Goal: Information Seeking & Learning: Learn about a topic

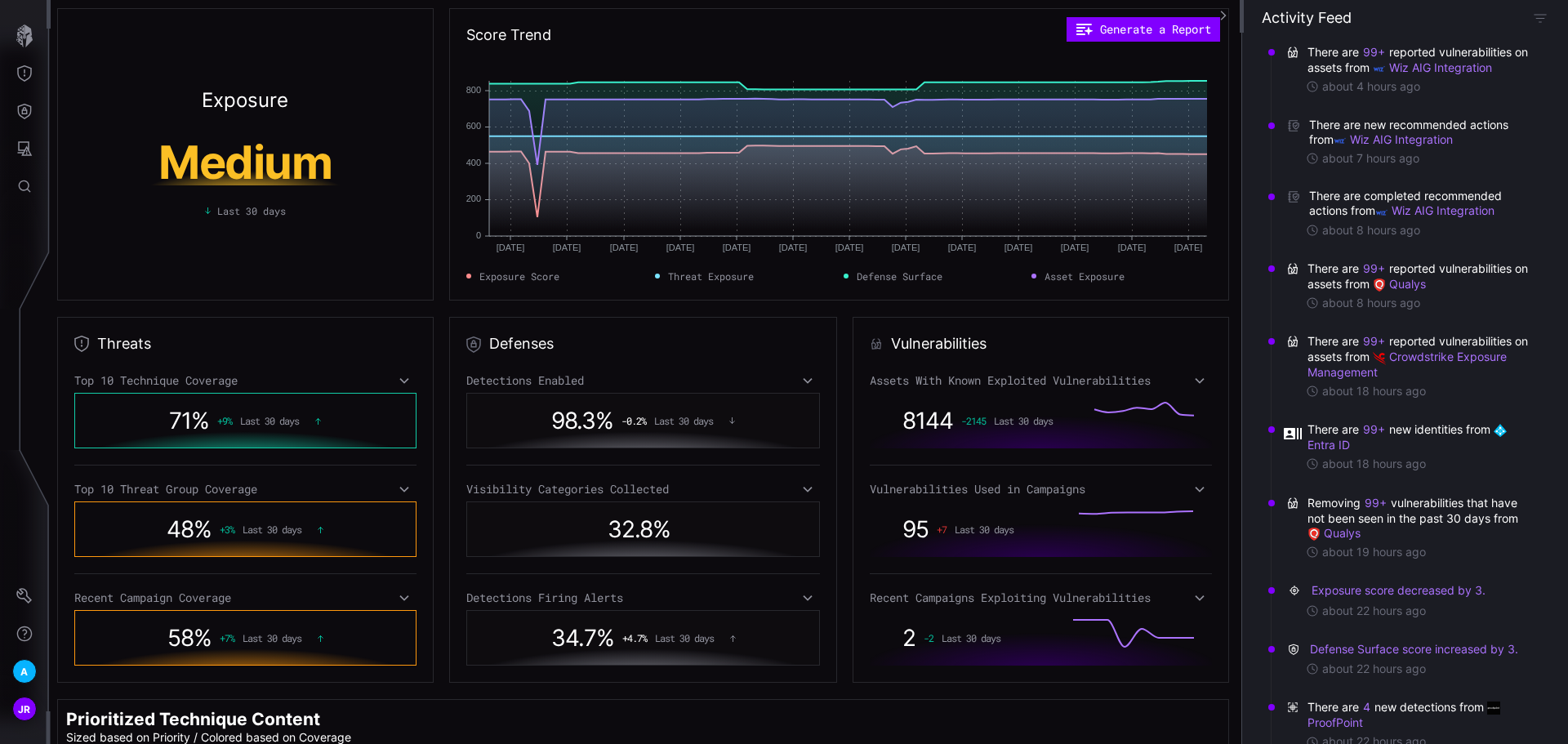
click at [1349, 720] on link "ProofPoint" at bounding box center [1405, 714] width 196 height 29
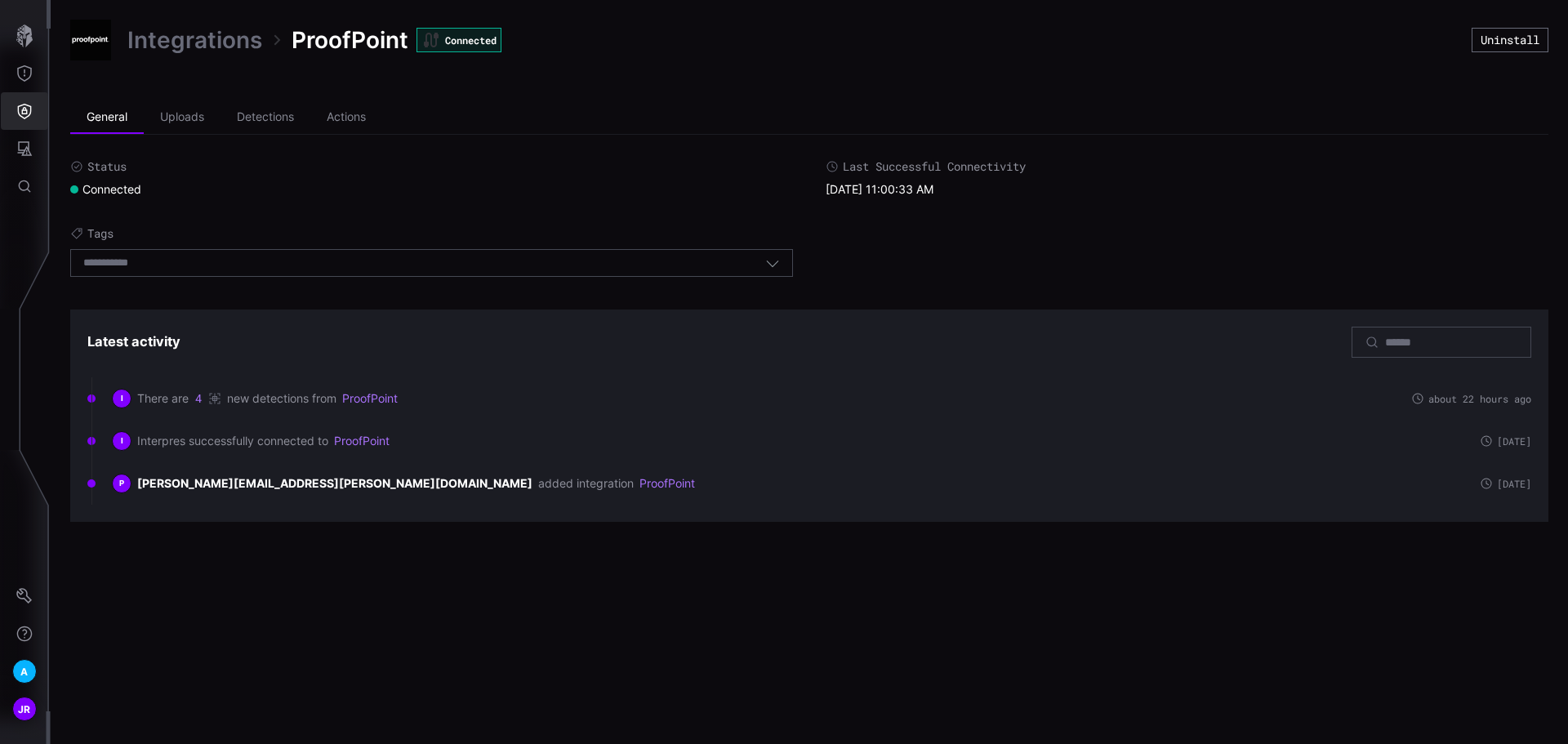
click at [32, 97] on button "Defense Surface" at bounding box center [24, 111] width 48 height 37
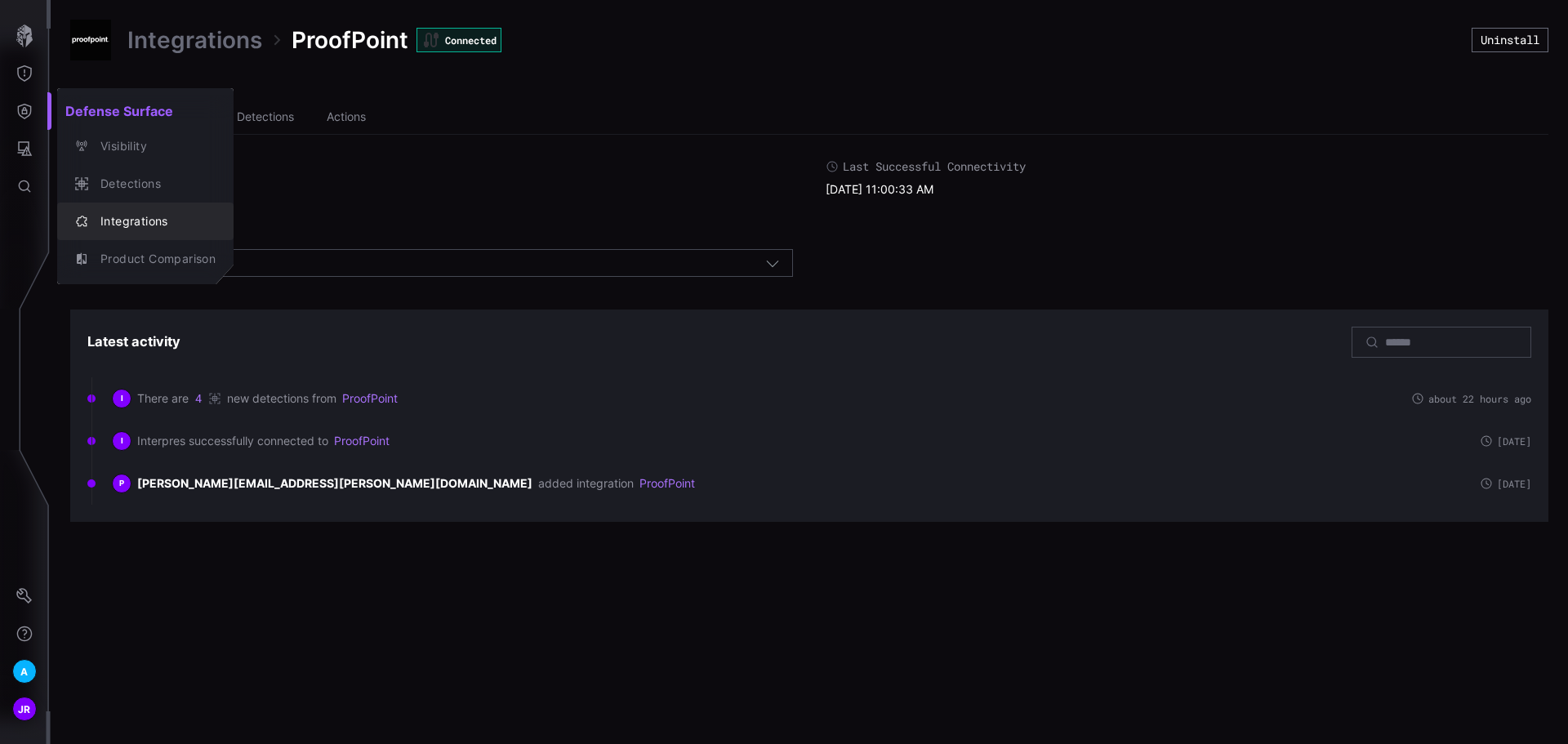
click at [142, 226] on div "Integrations" at bounding box center [154, 222] width 124 height 21
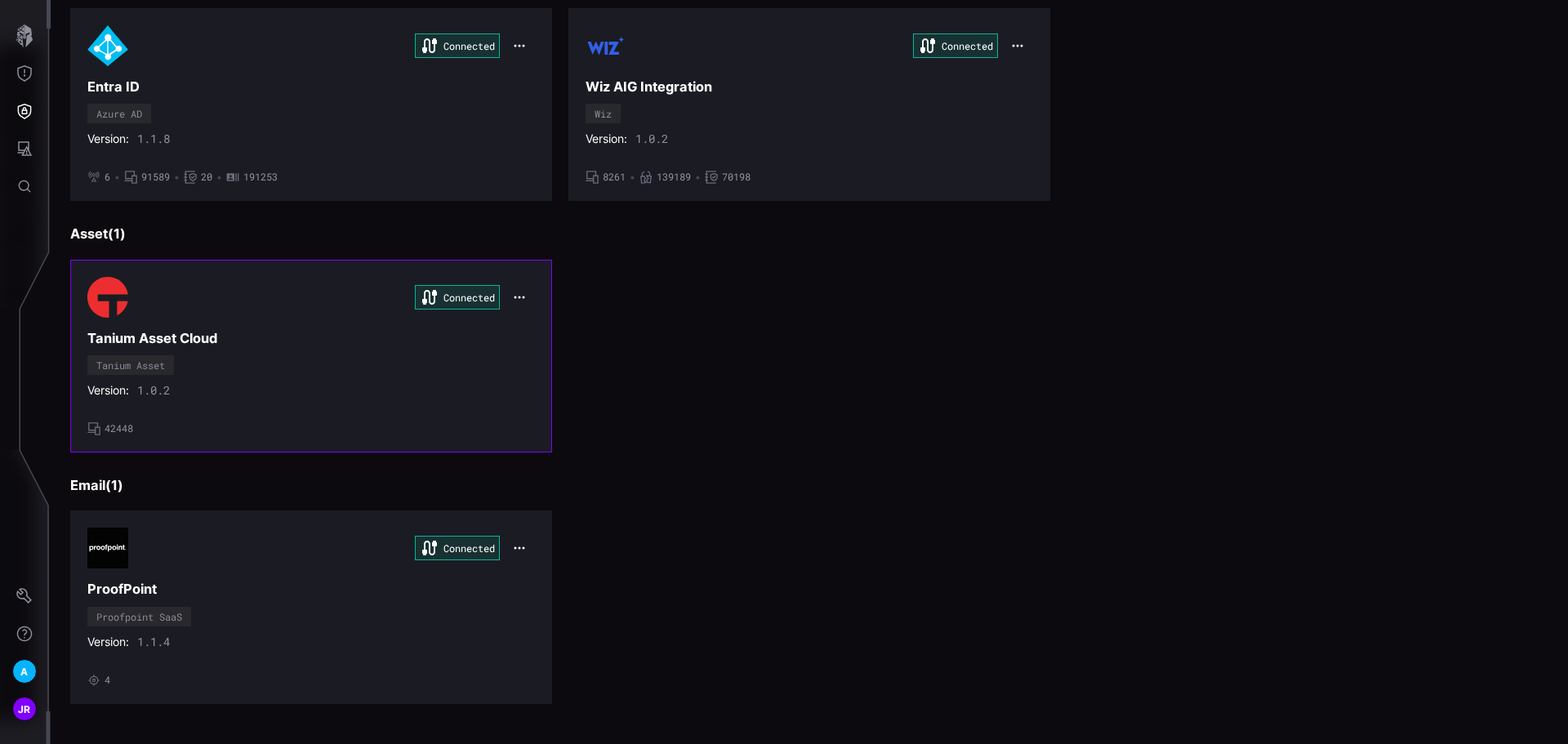
scroll to position [681, 0]
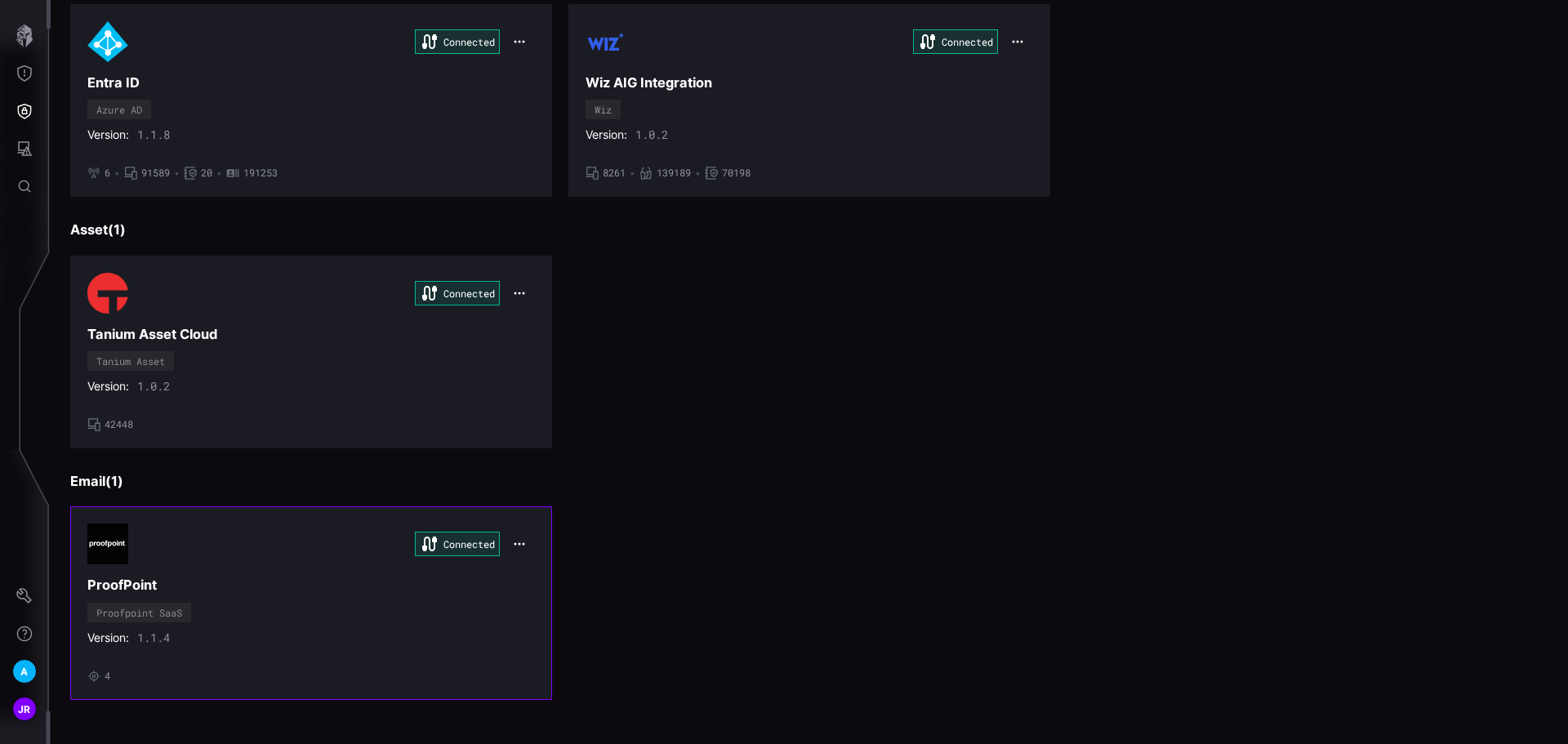
click at [341, 636] on div "Version: 1.1.4" at bounding box center [310, 637] width 447 height 15
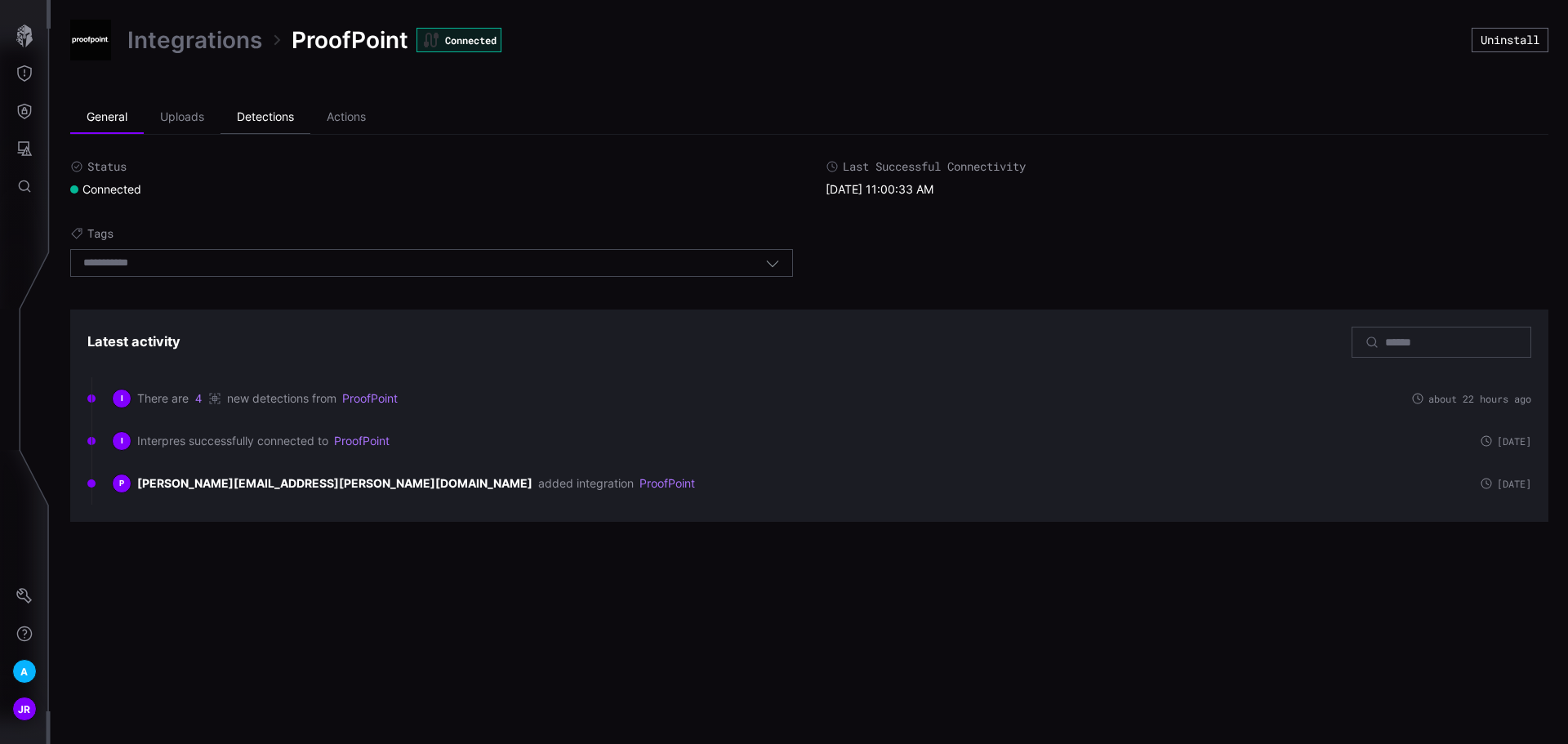
click at [257, 123] on li "Detections" at bounding box center [265, 117] width 90 height 33
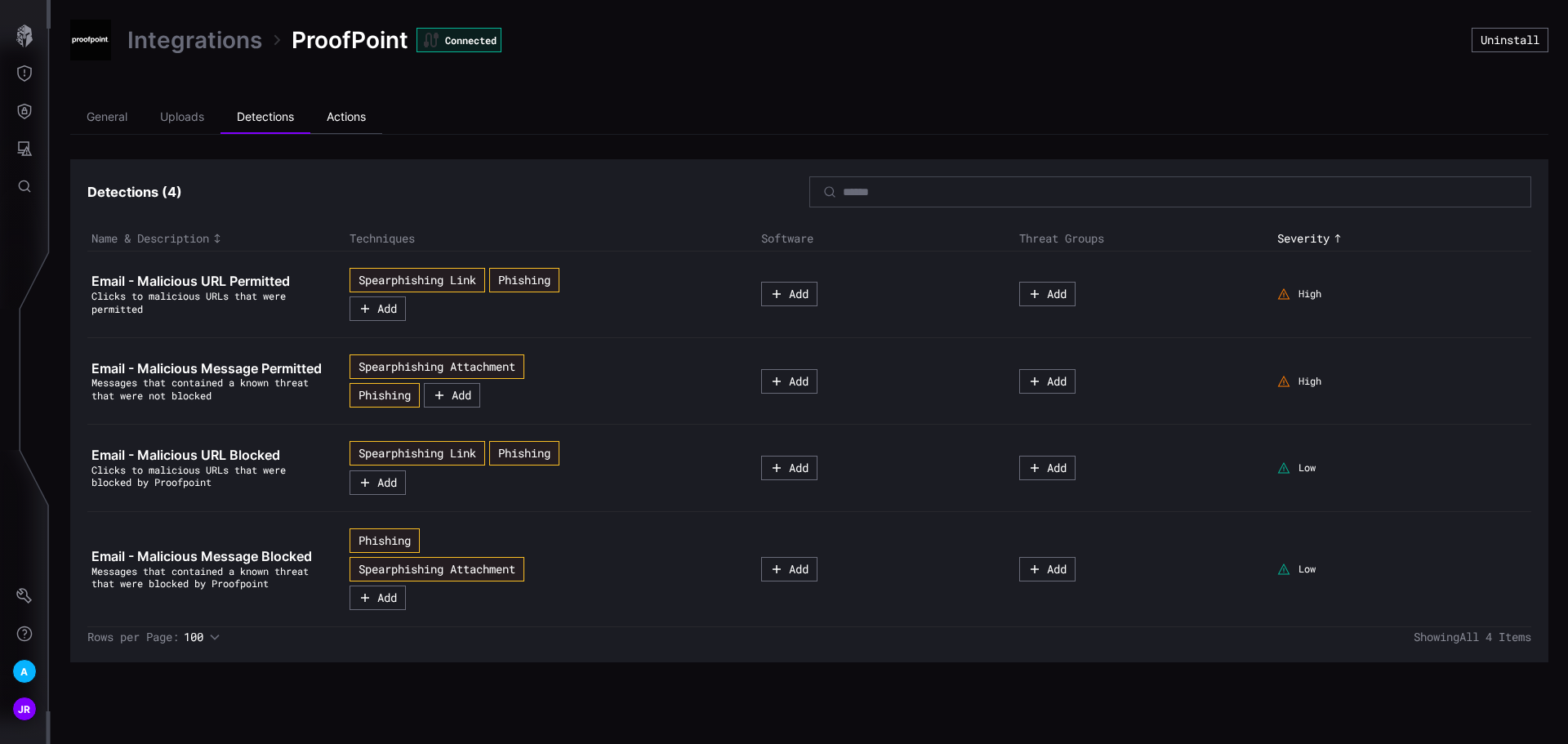
click at [373, 113] on li "Actions" at bounding box center [346, 117] width 72 height 33
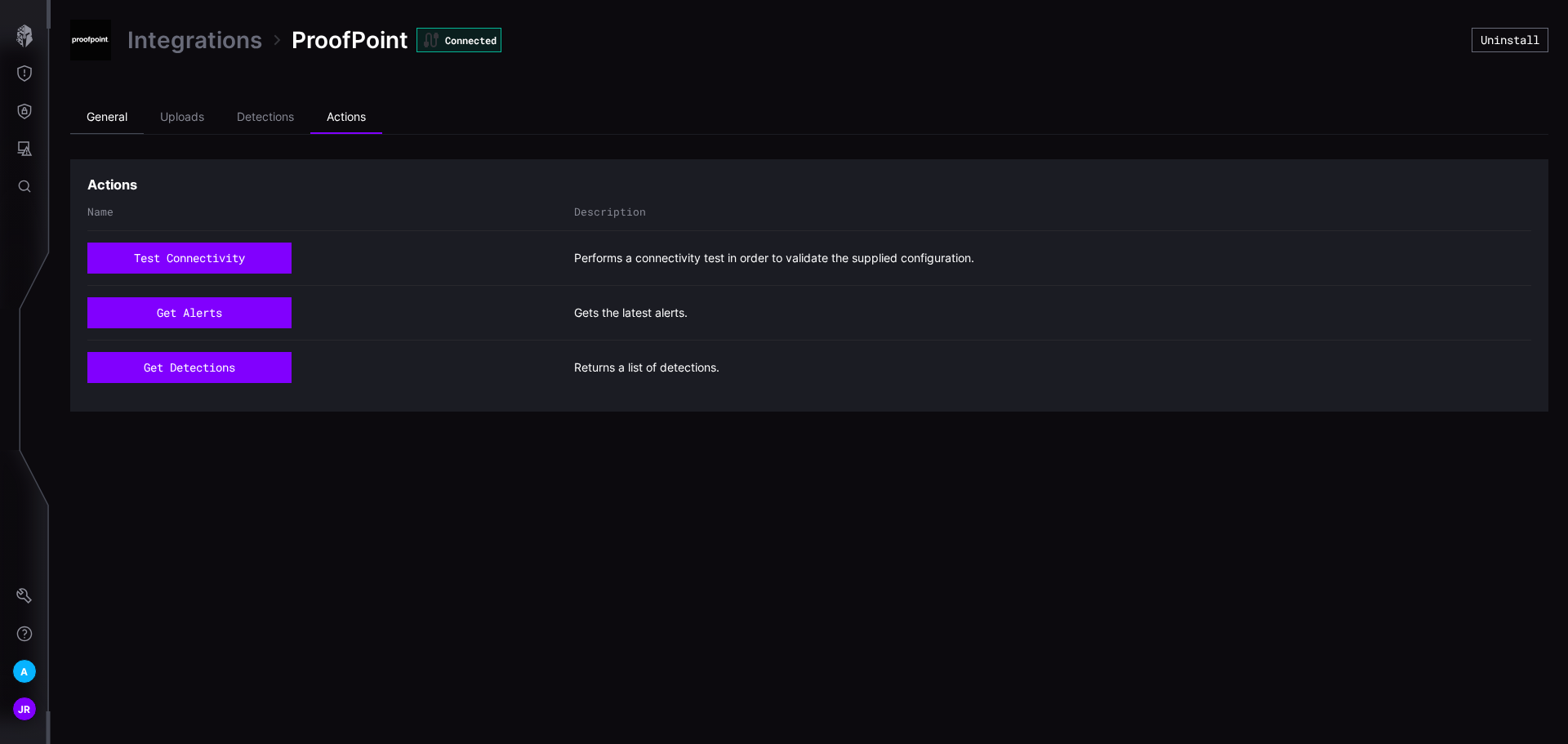
click at [106, 117] on li "General" at bounding box center [107, 117] width 73 height 33
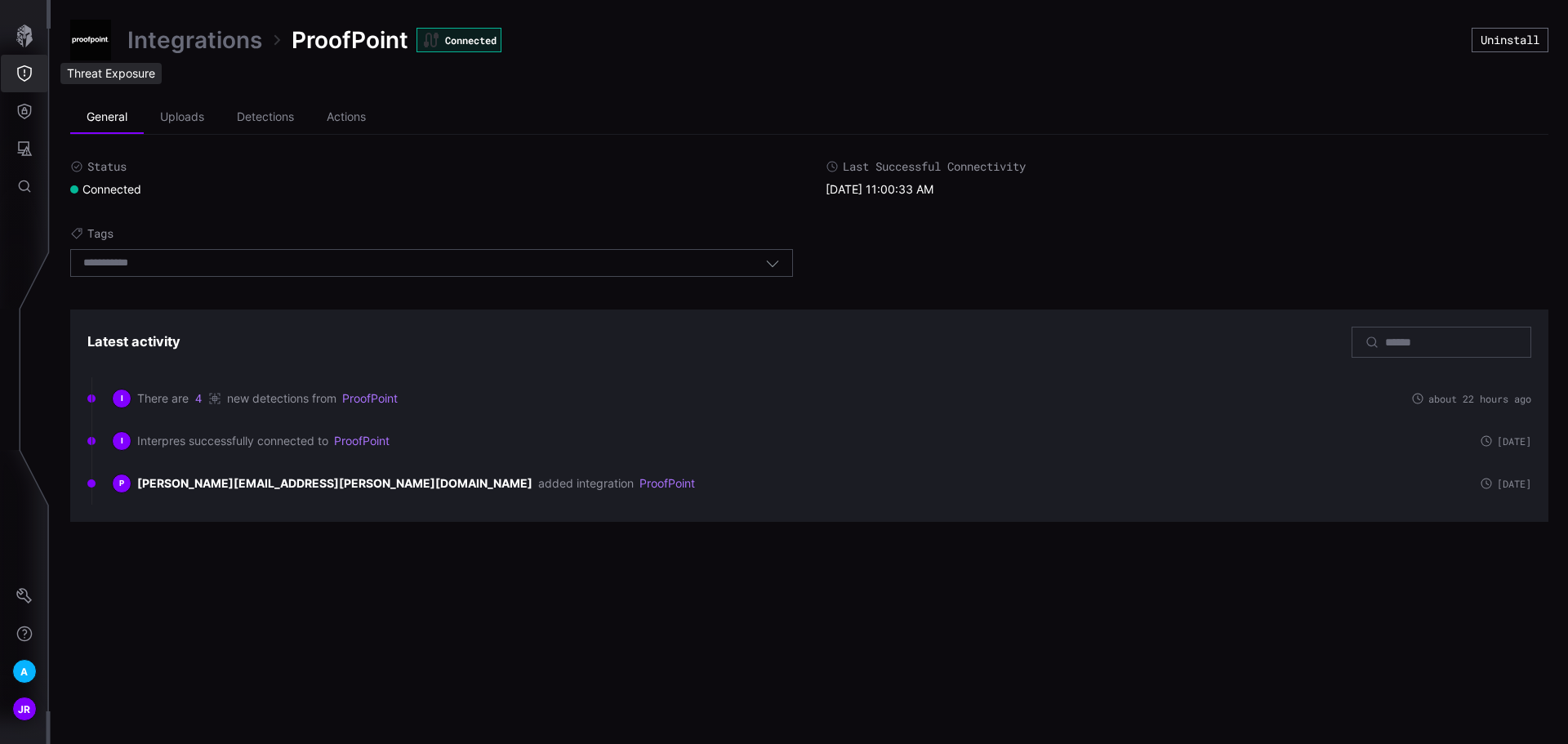
click at [29, 79] on icon "Threat Exposure" at bounding box center [23, 73] width 16 height 16
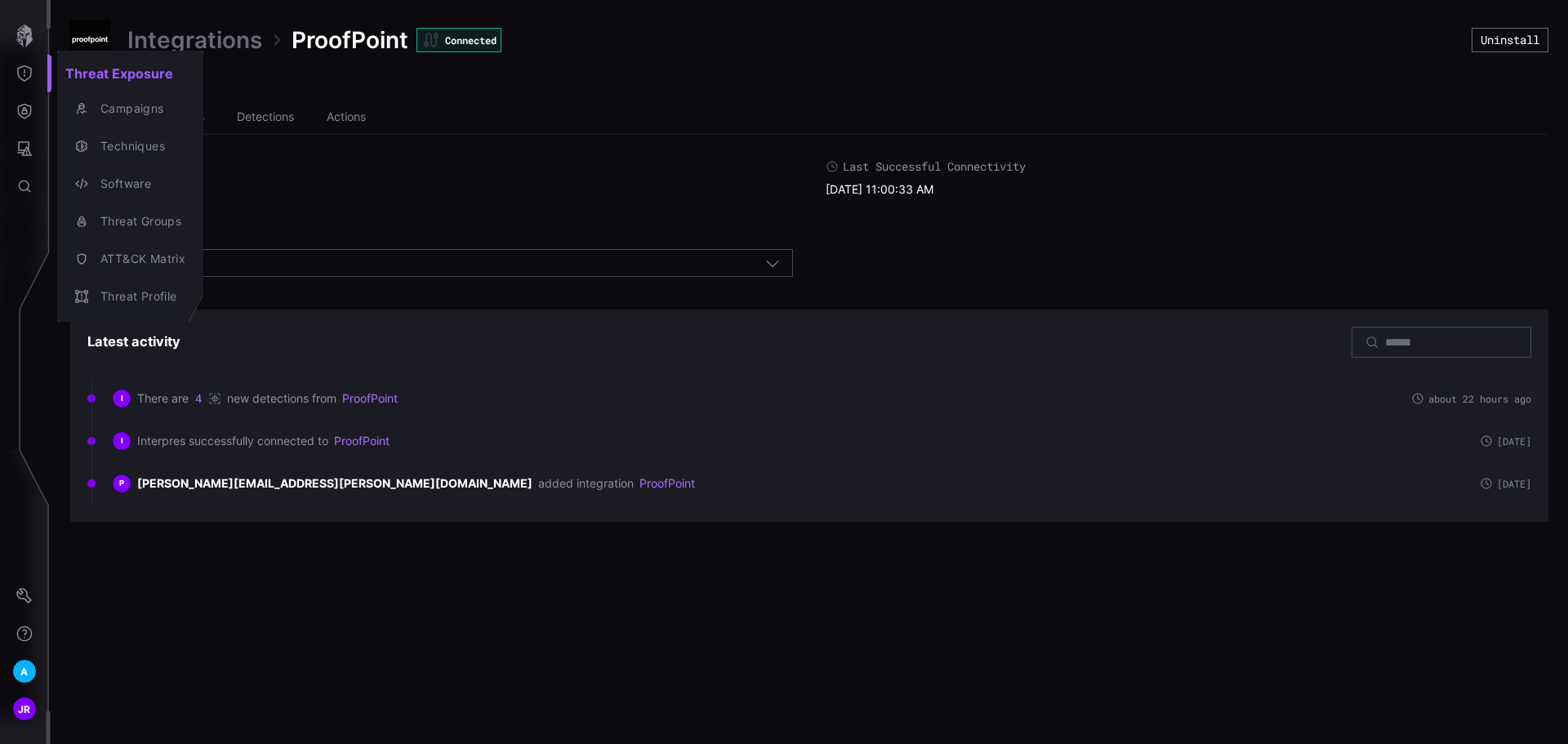
click at [22, 110] on div at bounding box center [784, 372] width 1568 height 744
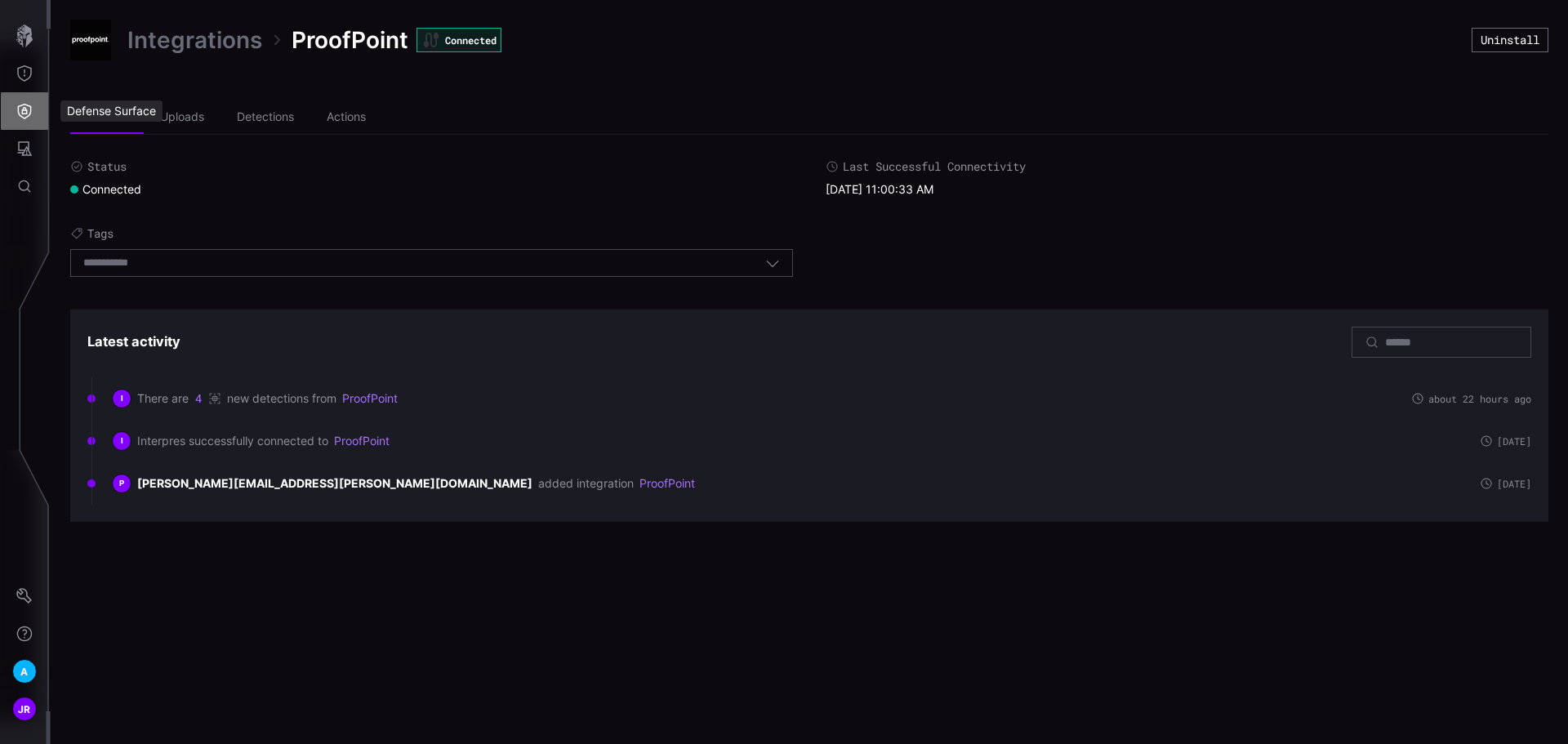
click at [25, 111] on icon "Defense Surface" at bounding box center [24, 112] width 14 height 16
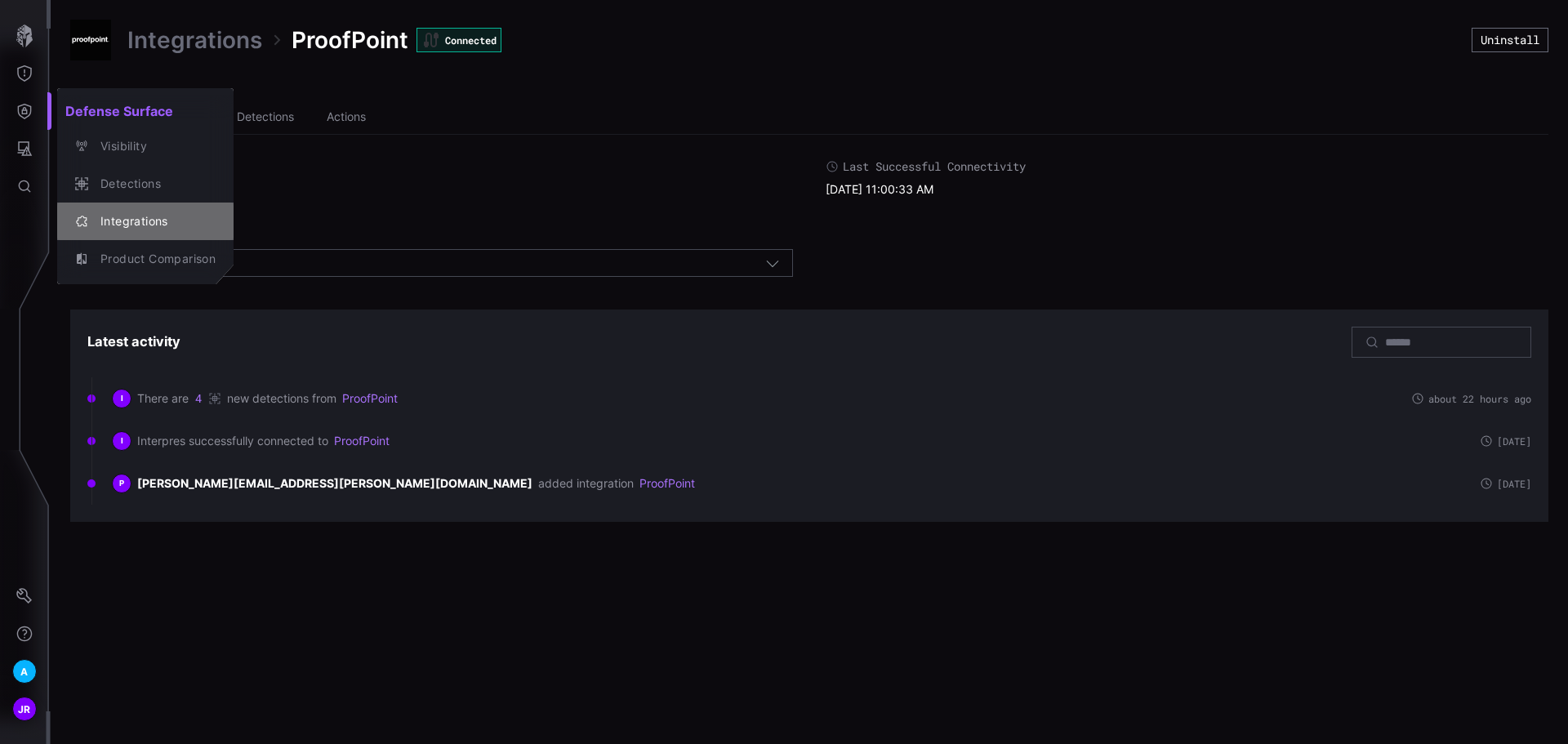
click at [142, 212] on div "Integrations" at bounding box center [154, 222] width 124 height 21
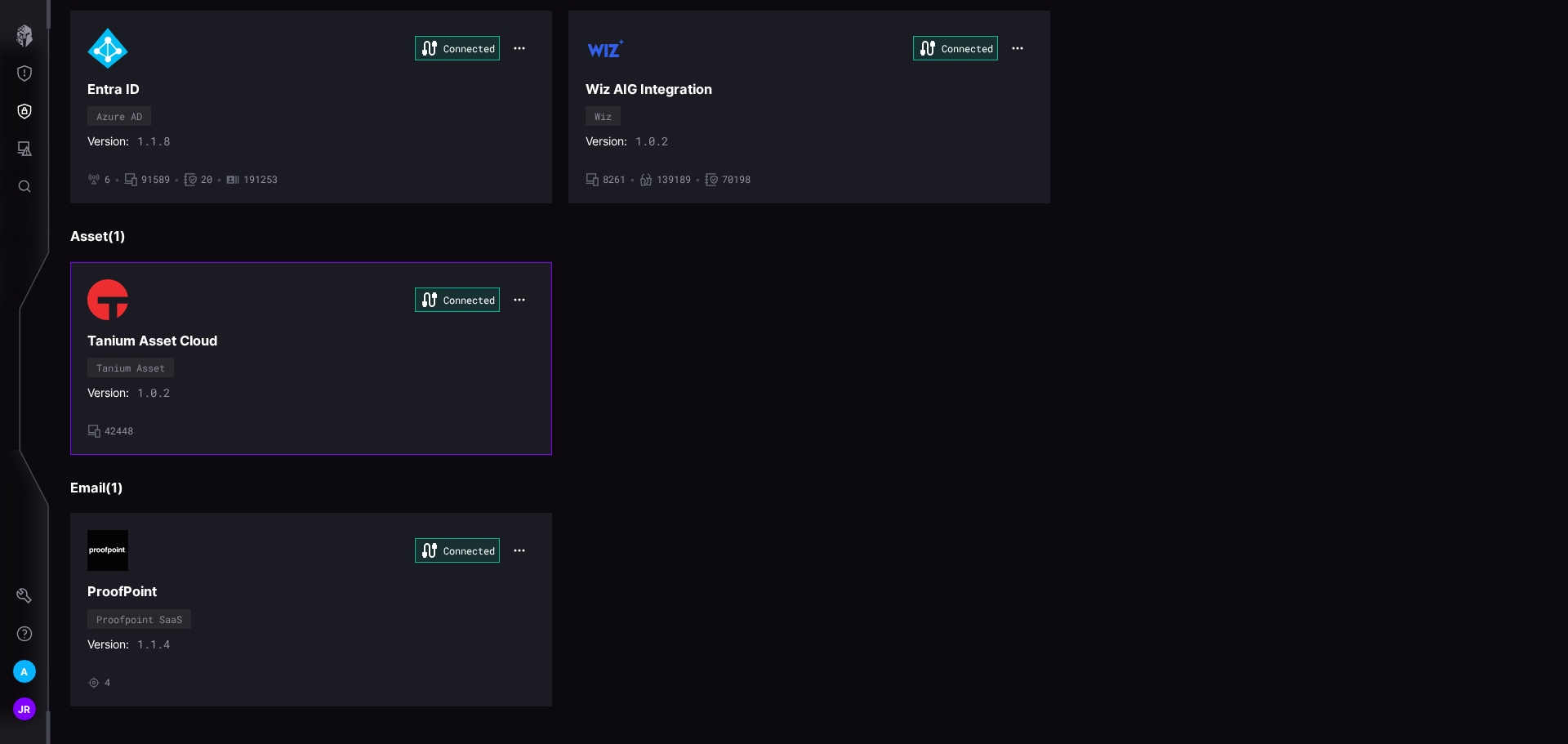
scroll to position [681, 0]
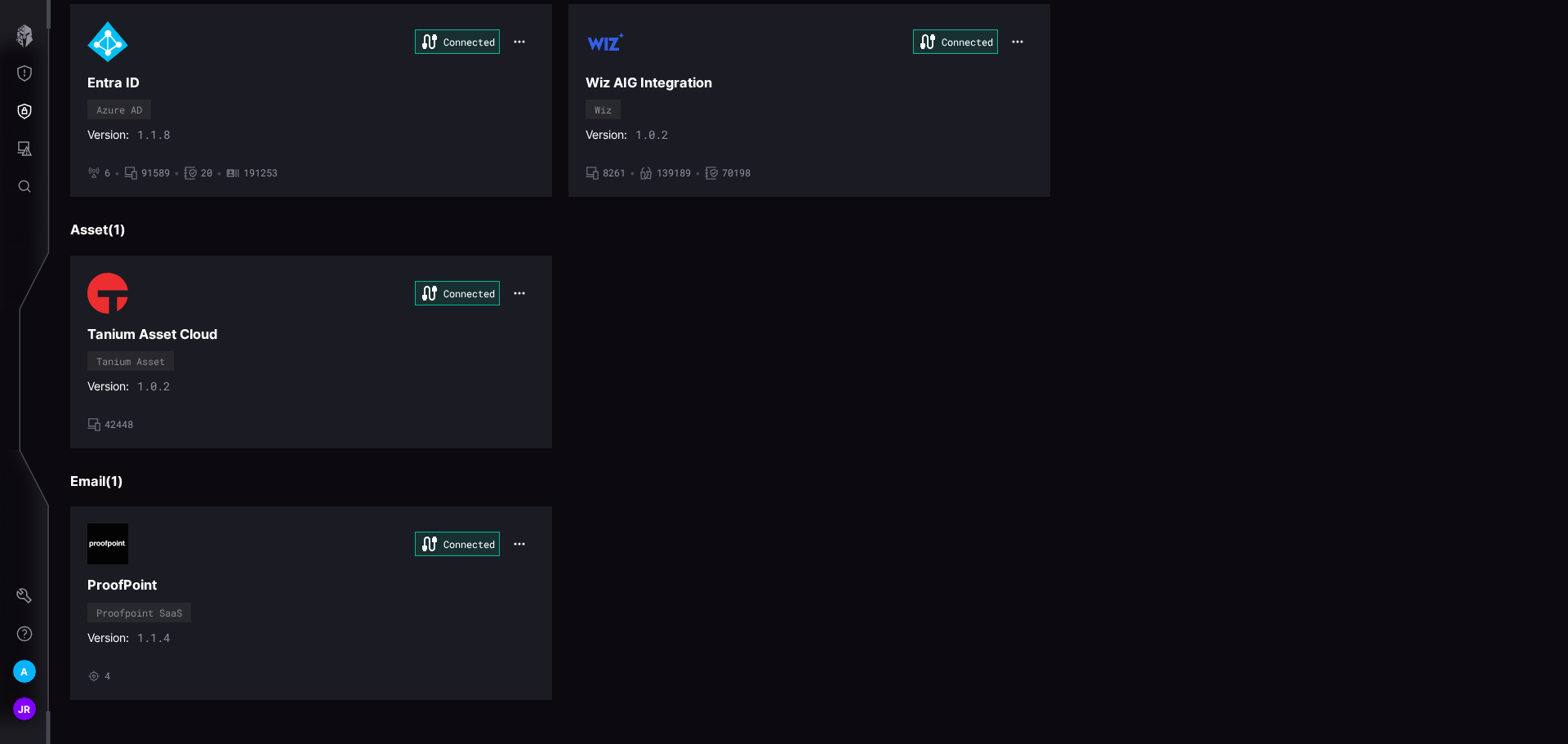
click at [140, 676] on div "• 4" at bounding box center [310, 676] width 447 height 13
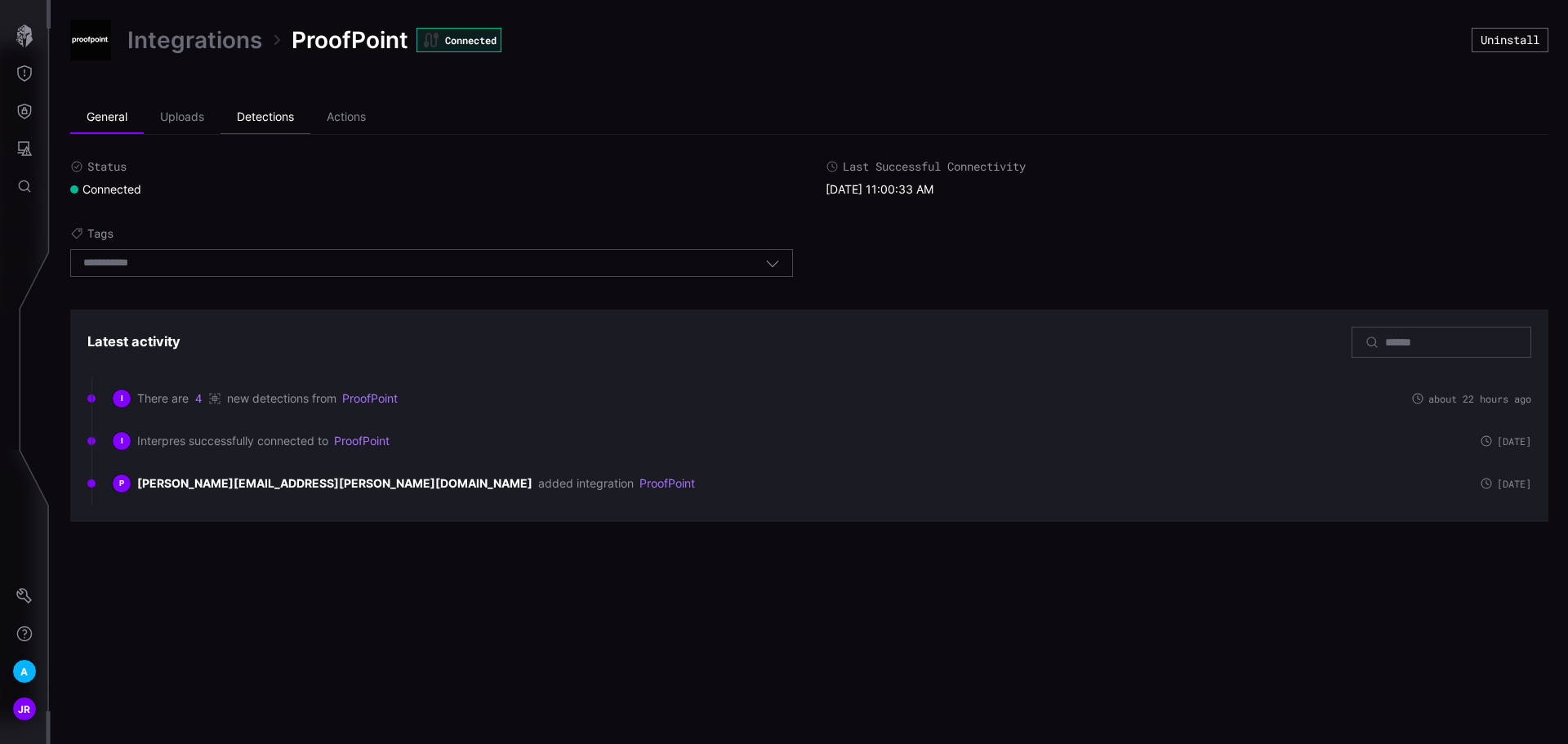
click at [281, 120] on li "Detections" at bounding box center [265, 117] width 90 height 33
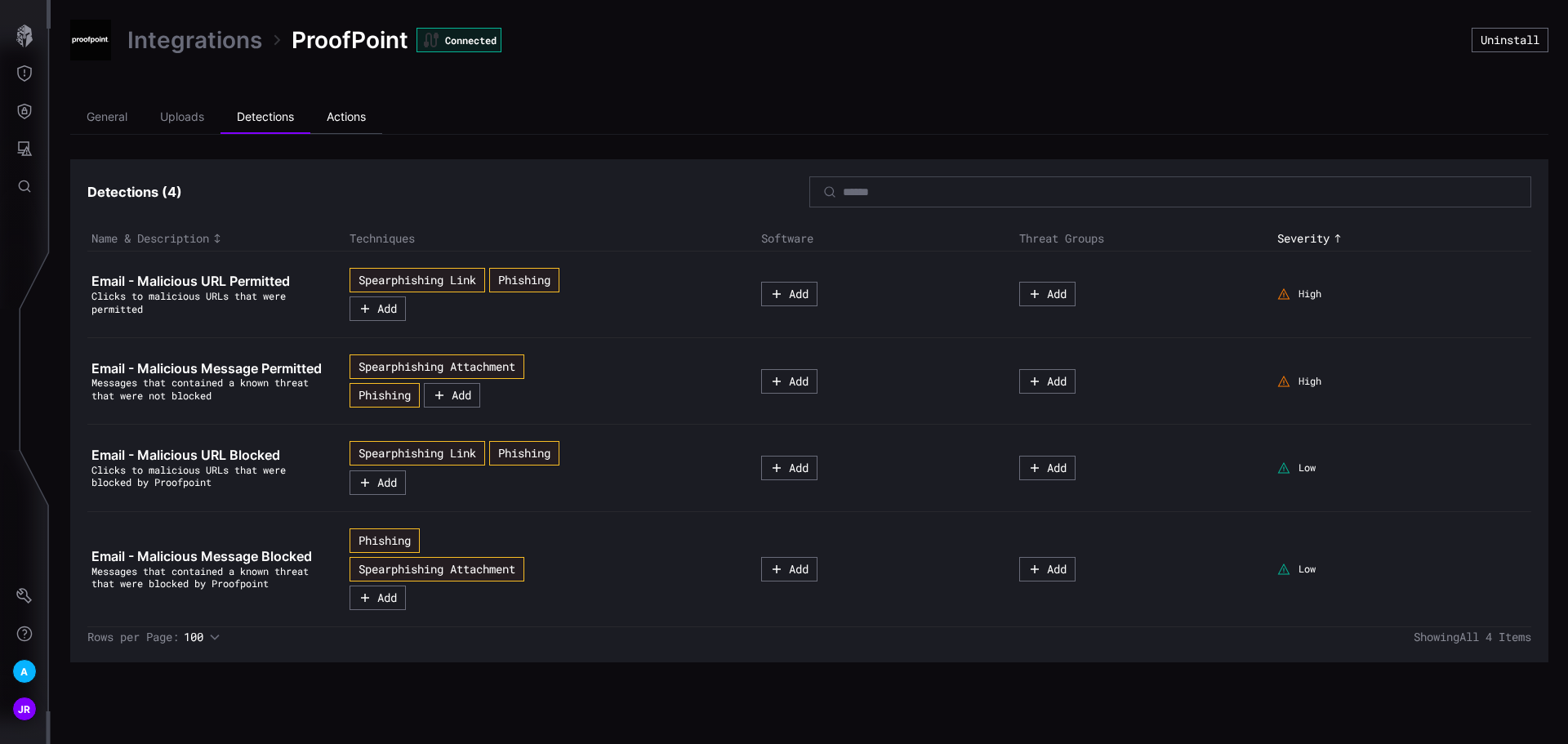
click at [357, 124] on li "Actions" at bounding box center [346, 117] width 72 height 33
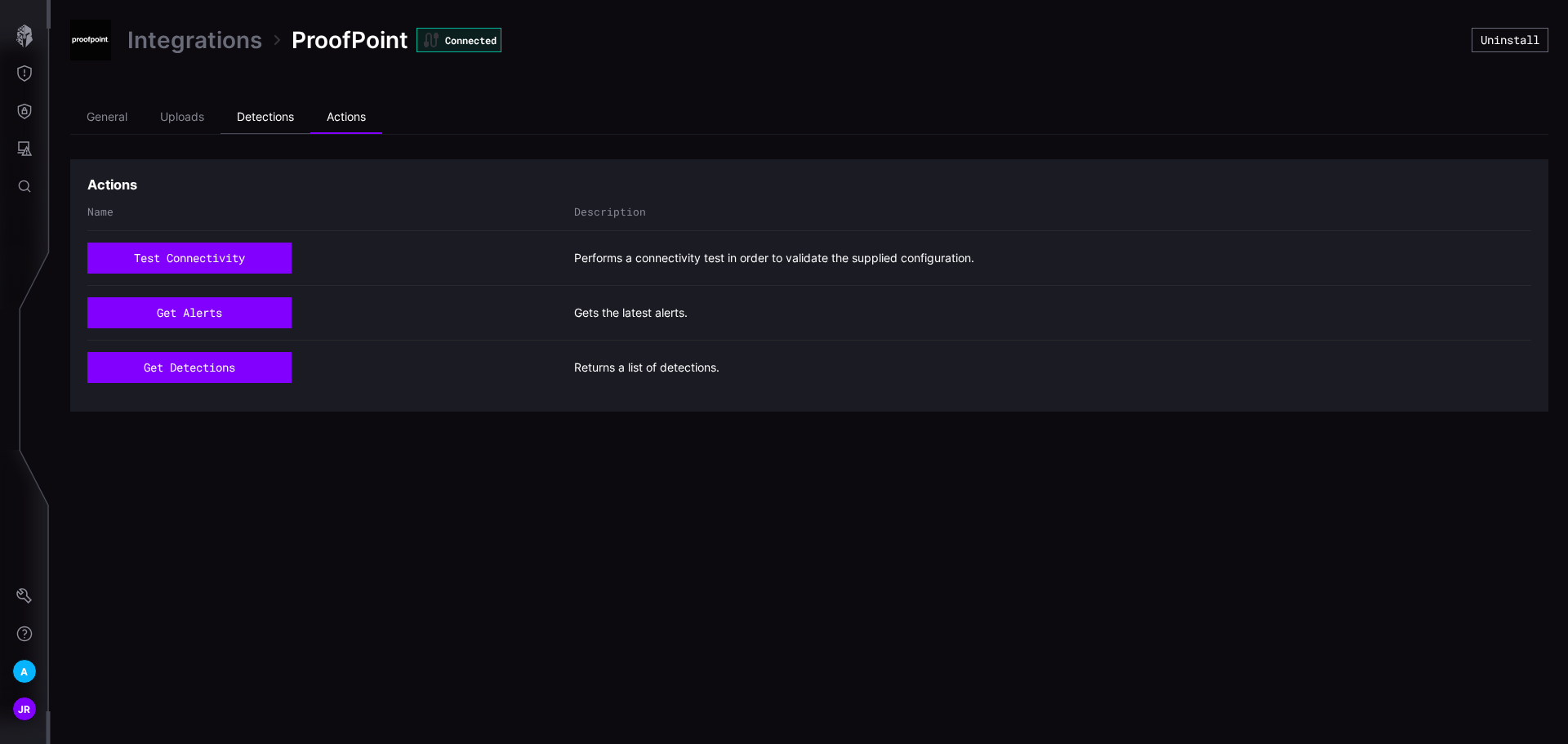
click at [271, 124] on li "Detections" at bounding box center [265, 117] width 90 height 33
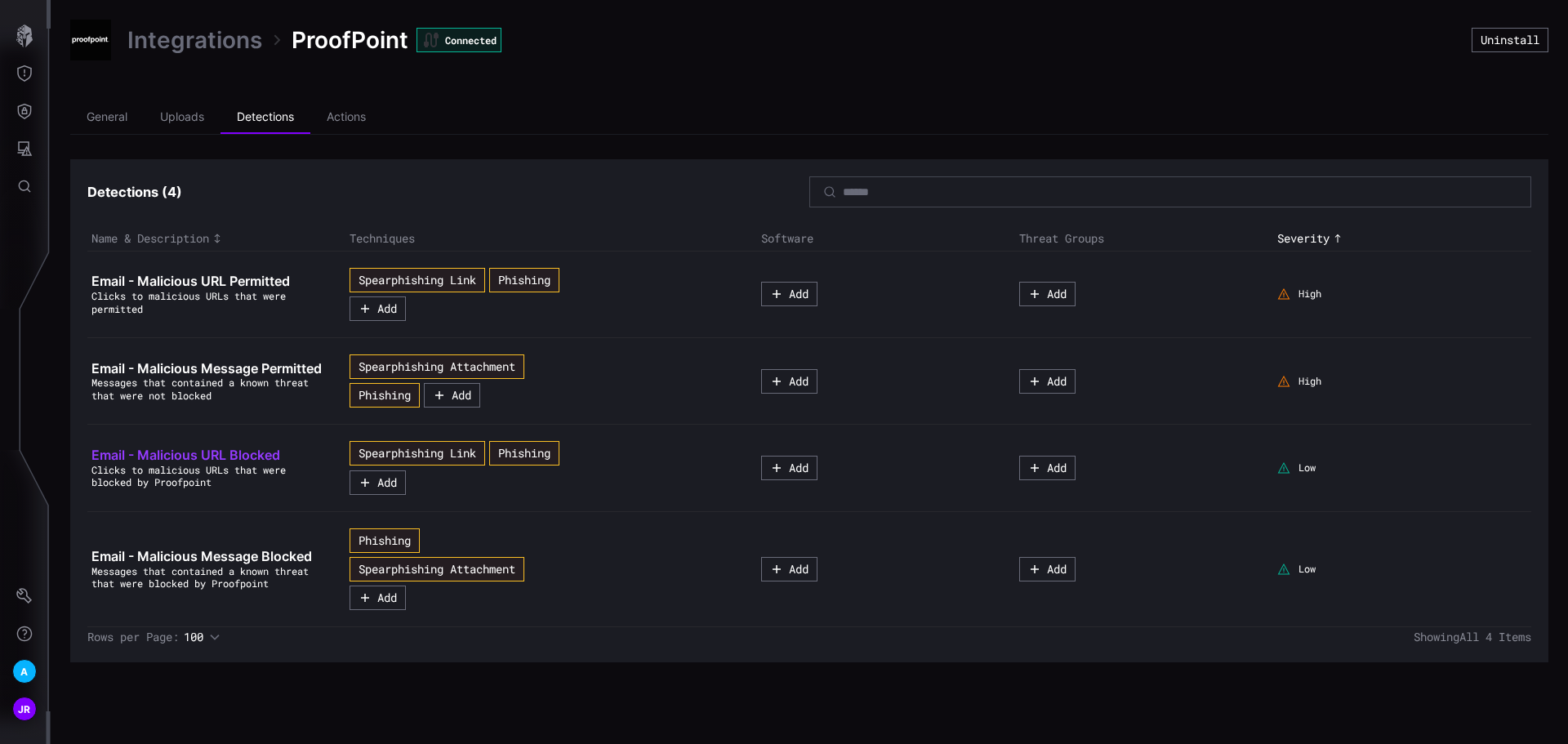
click at [212, 457] on span "Email - Malicious URL Blocked" at bounding box center [186, 454] width 188 height 16
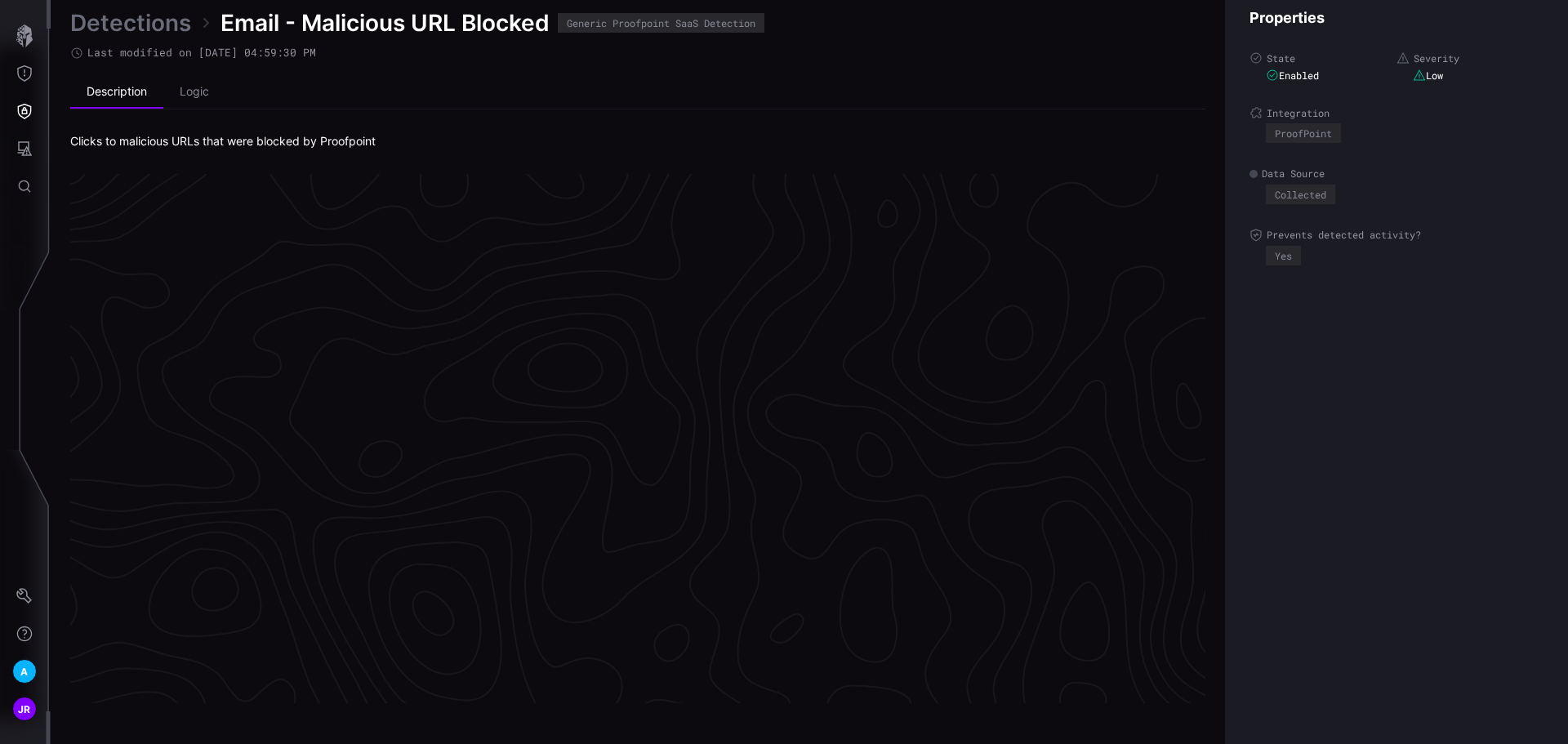
scroll to position [3415, 664]
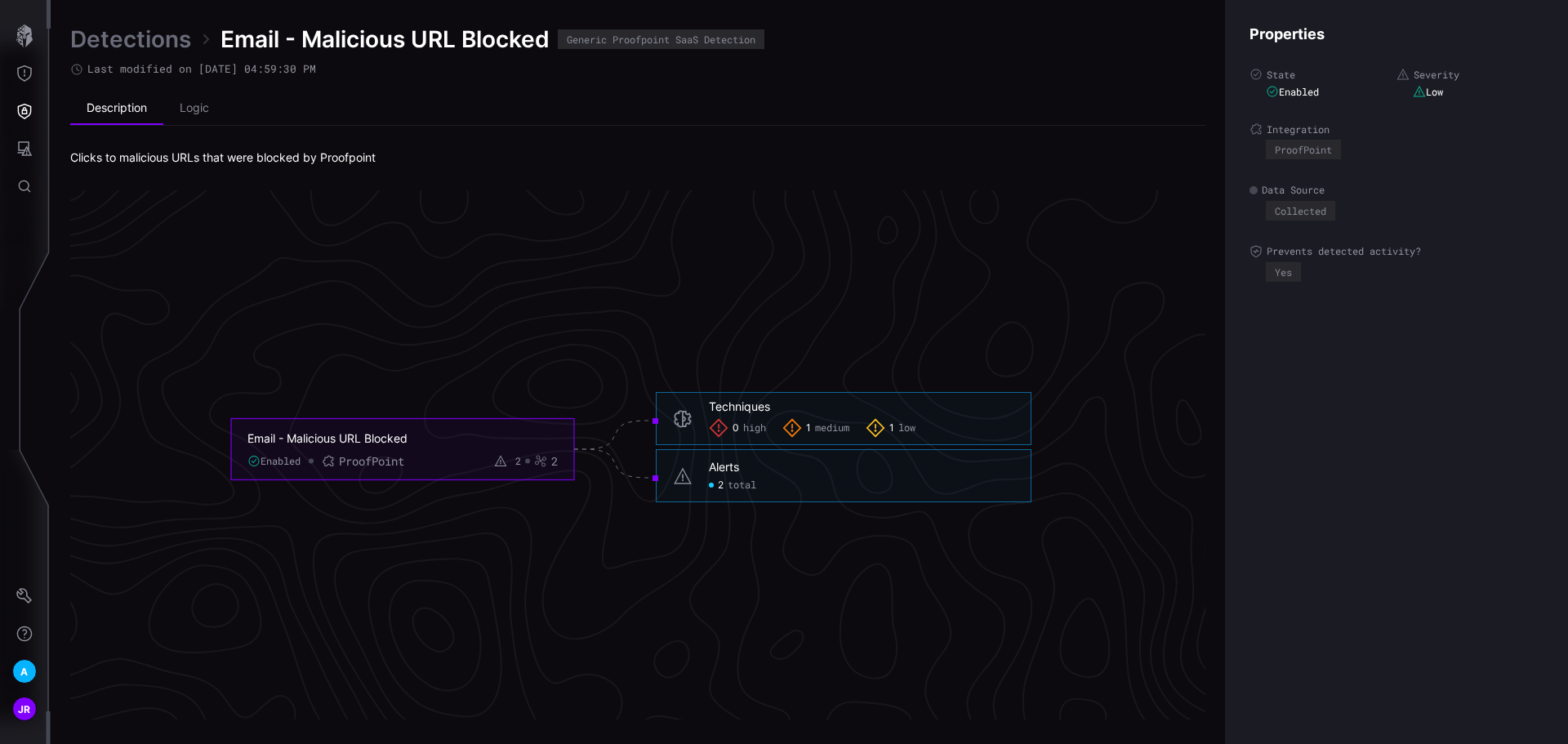
click at [744, 483] on span "total" at bounding box center [741, 484] width 28 height 13
click span "total"
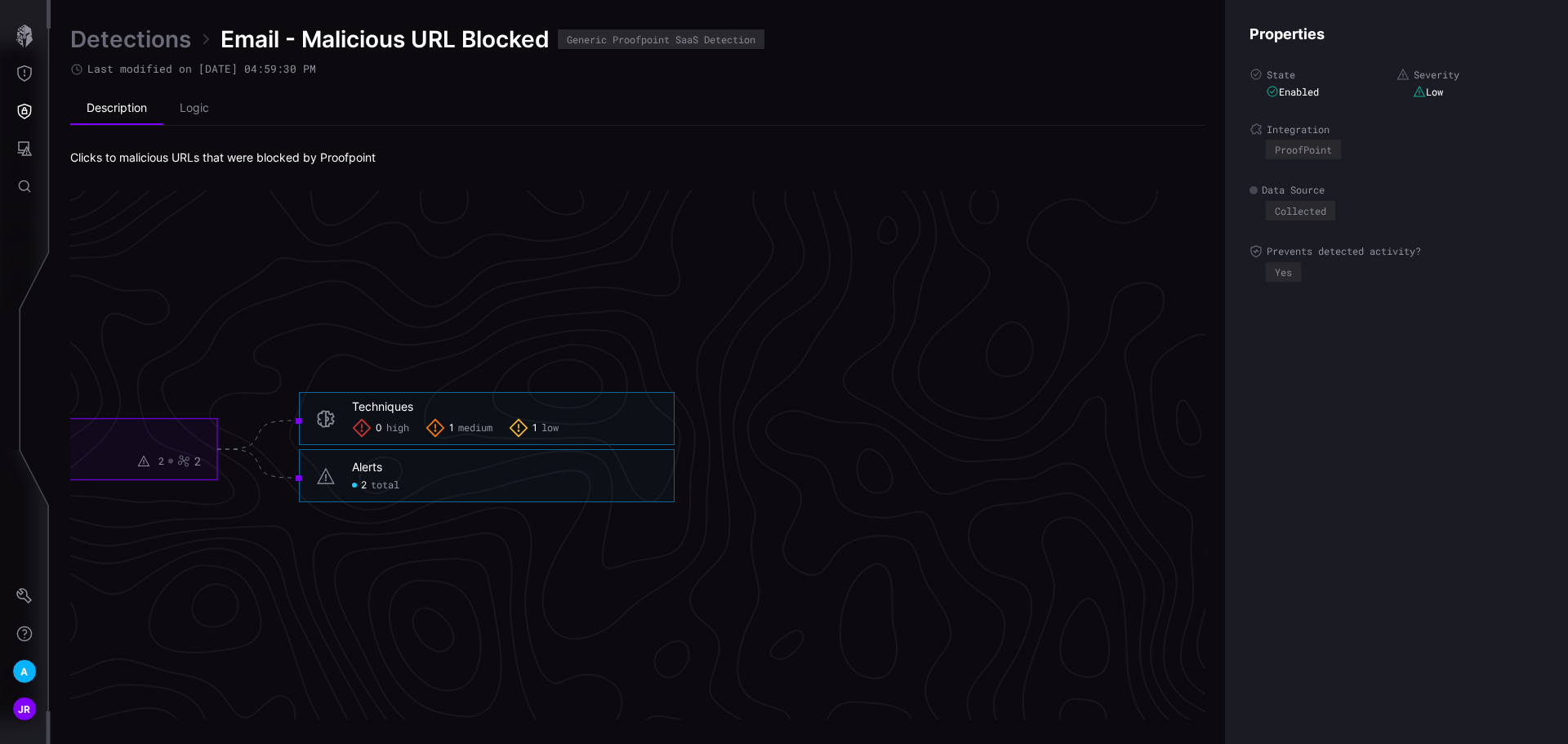
scroll to position [3415, 1036]
click span "total"
click at [354, 481] on div "2 total" at bounding box center [361, 484] width 48 height 13
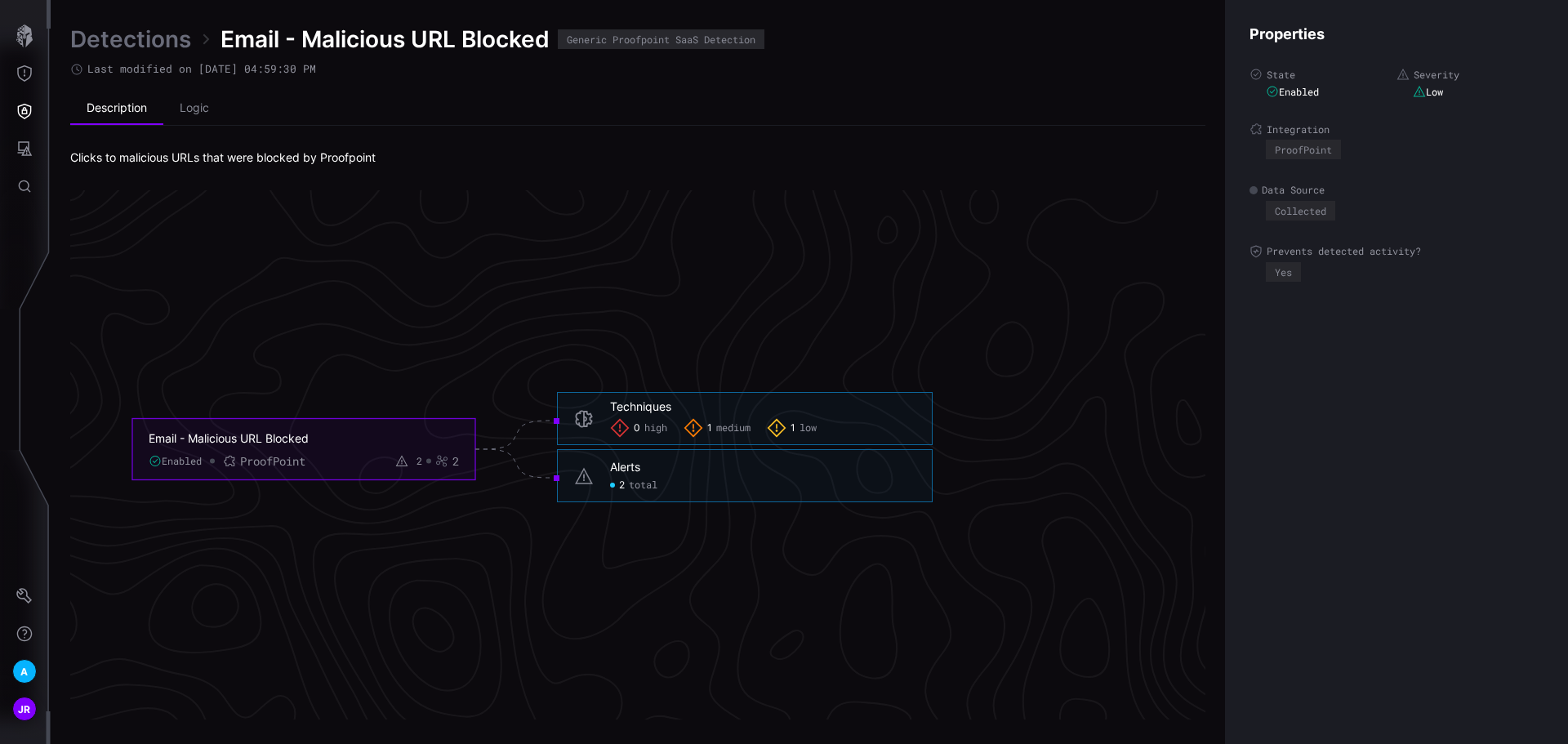
scroll to position [3415, 602]
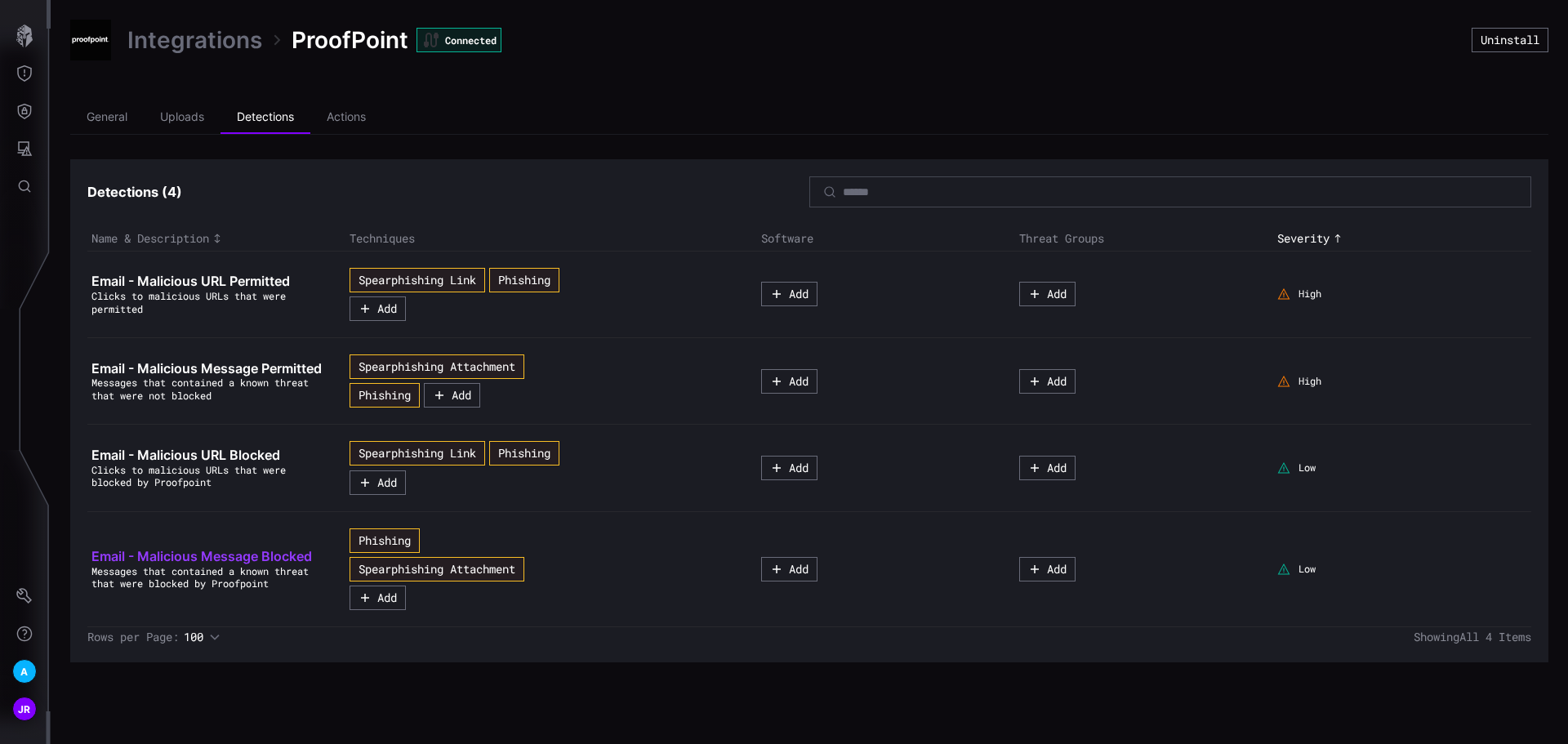
click at [284, 558] on span "Email - Malicious Message Blocked" at bounding box center [202, 556] width 220 height 16
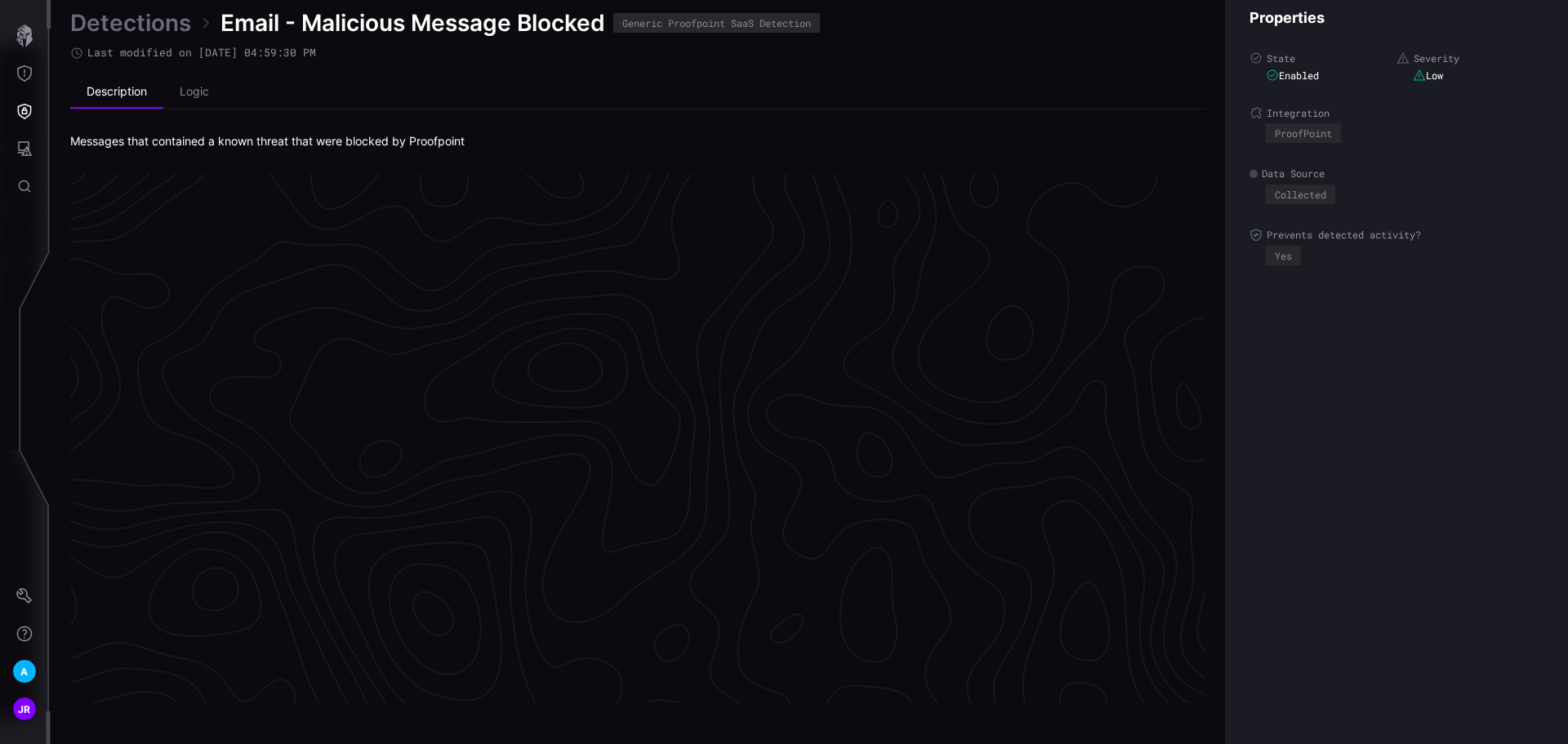
scroll to position [3415, 664]
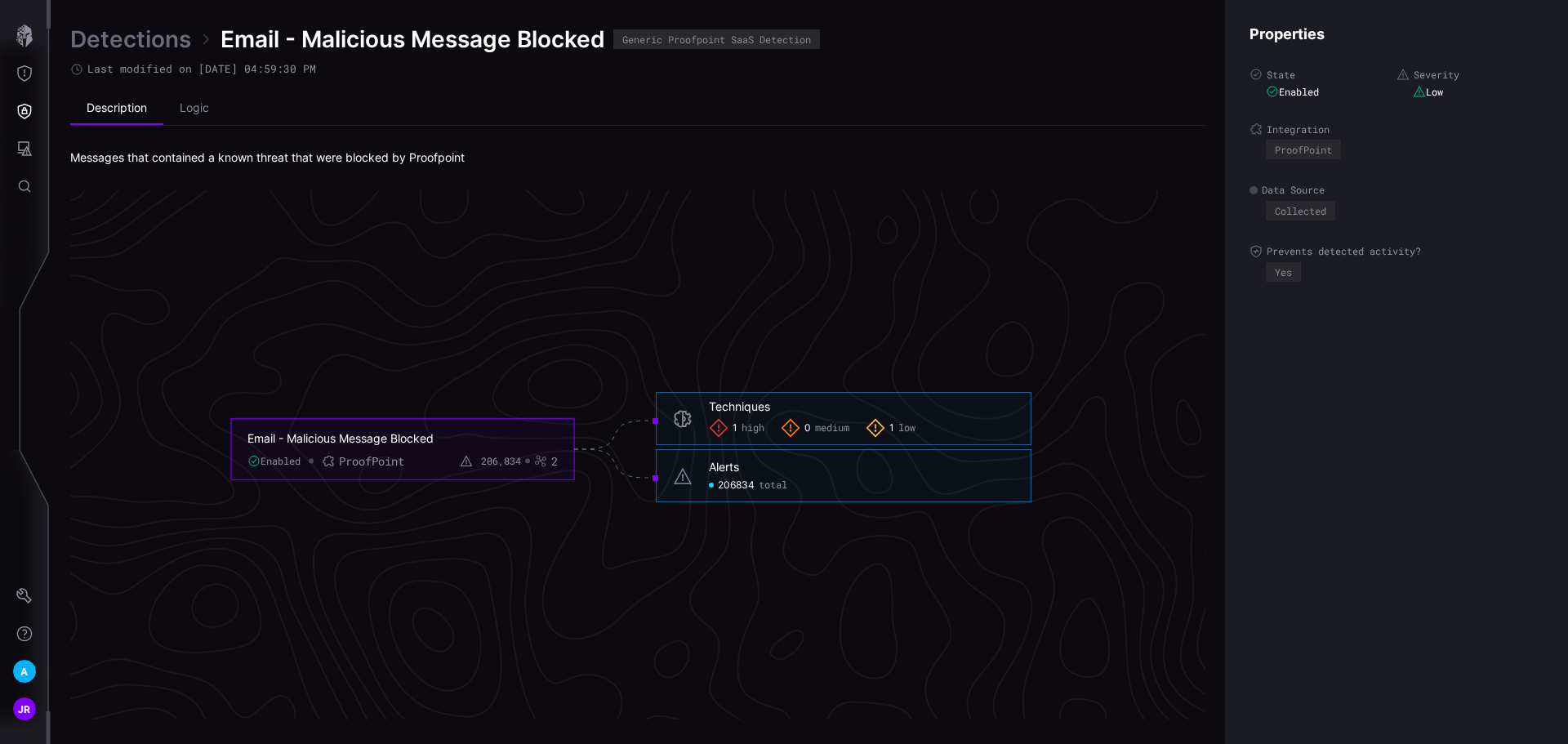
click at [771, 486] on span "total" at bounding box center [772, 484] width 28 height 13
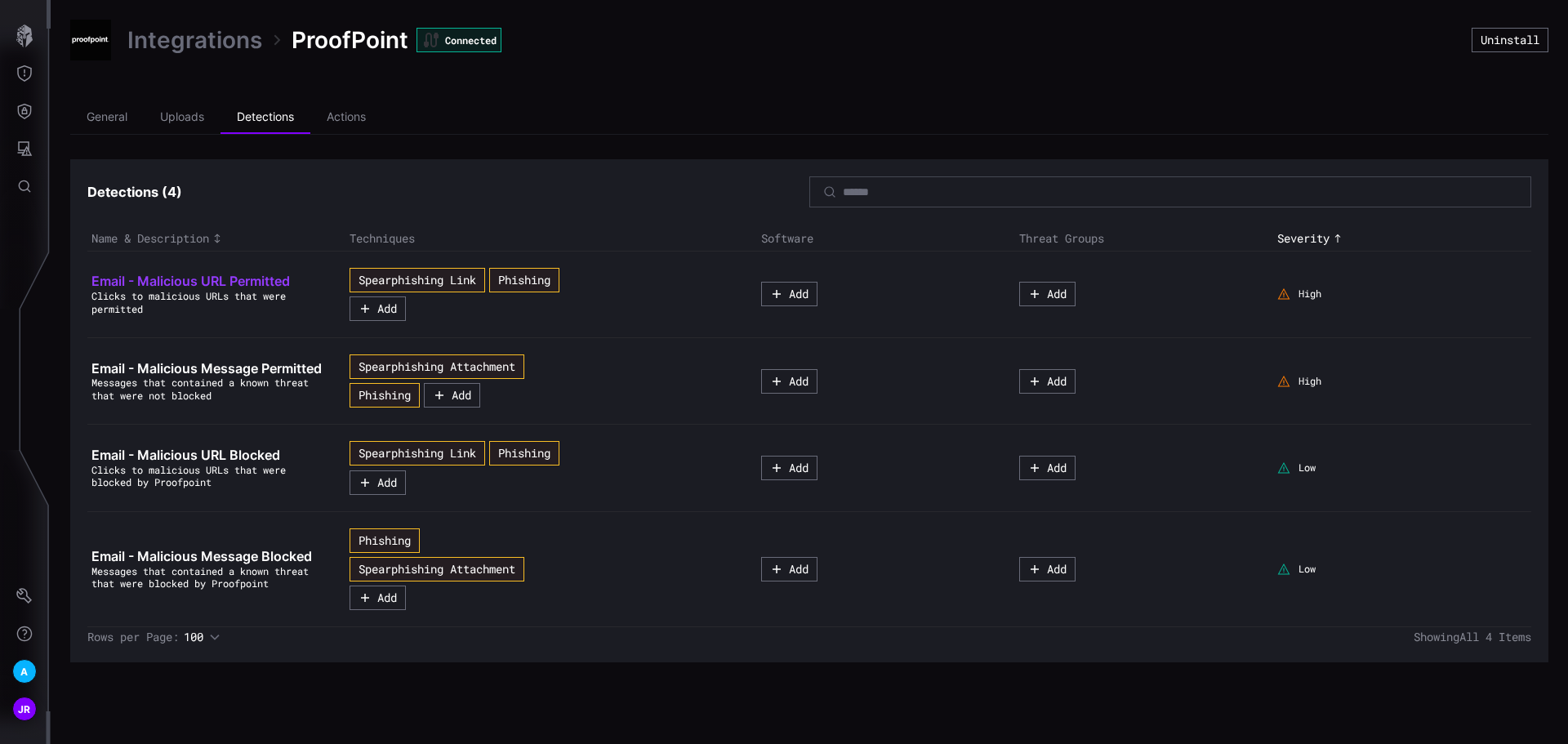
click at [234, 283] on span "Email - Malicious URL Permitted" at bounding box center [191, 280] width 199 height 16
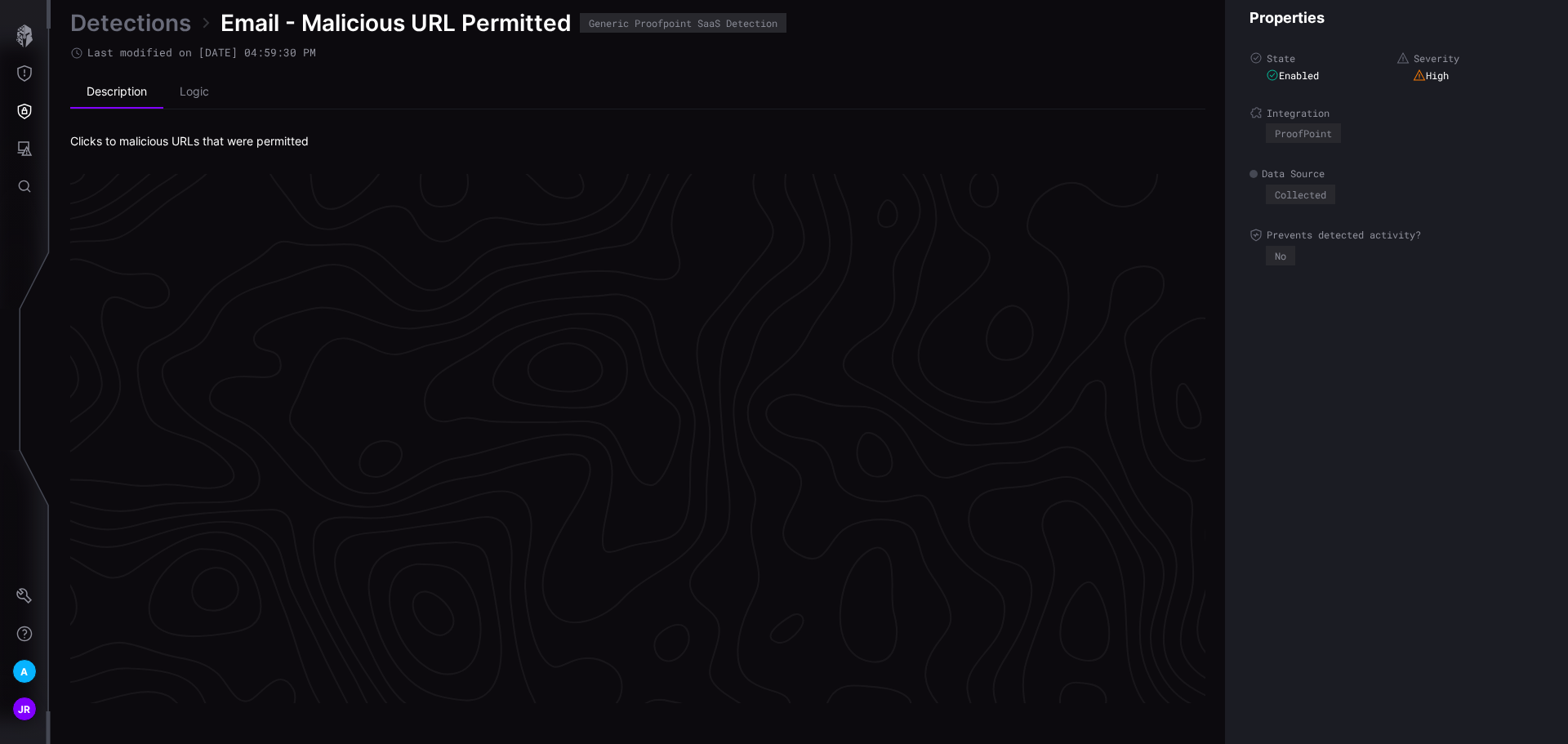
scroll to position [3415, 664]
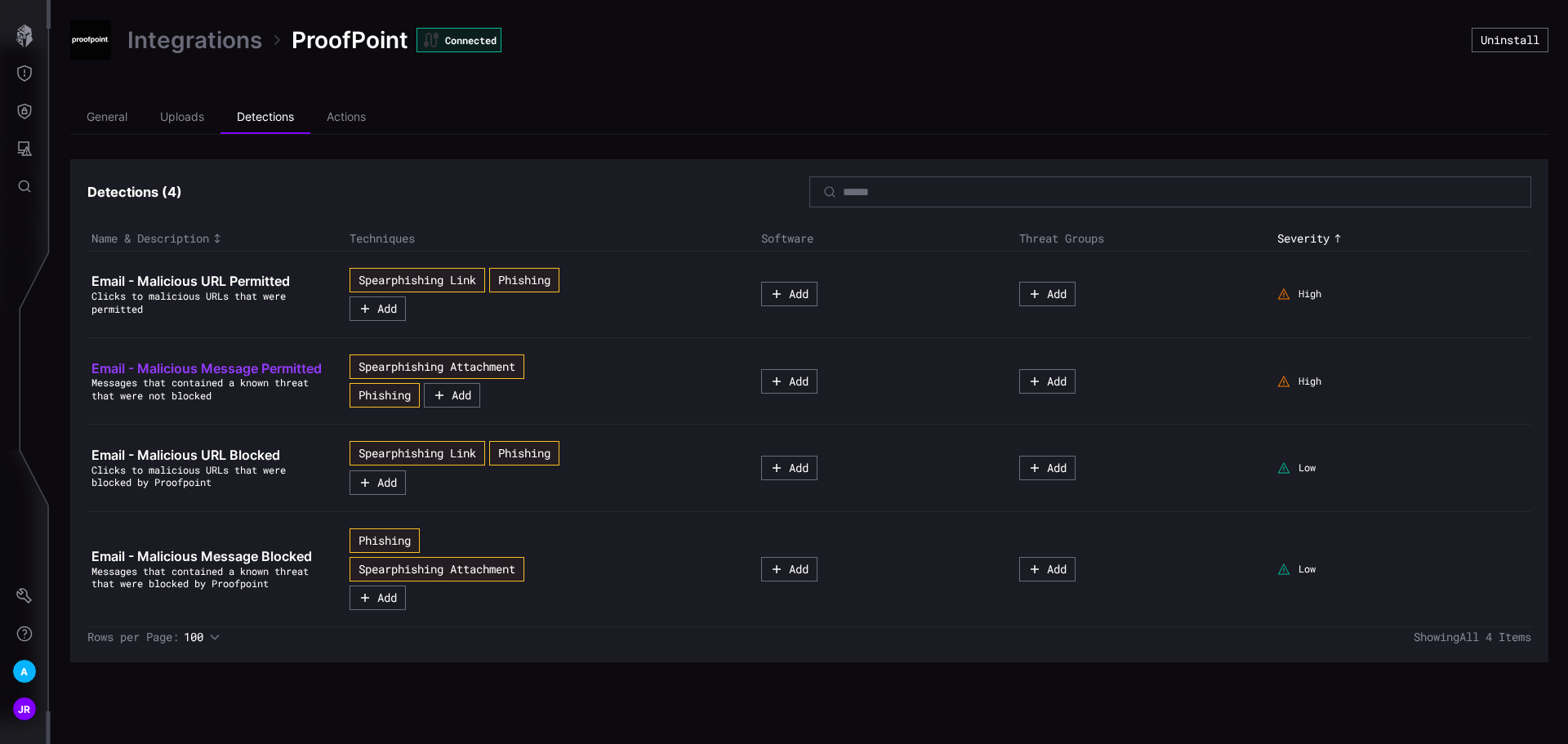
click at [266, 365] on span "Email - Malicious Message Permitted" at bounding box center [207, 367] width 231 height 16
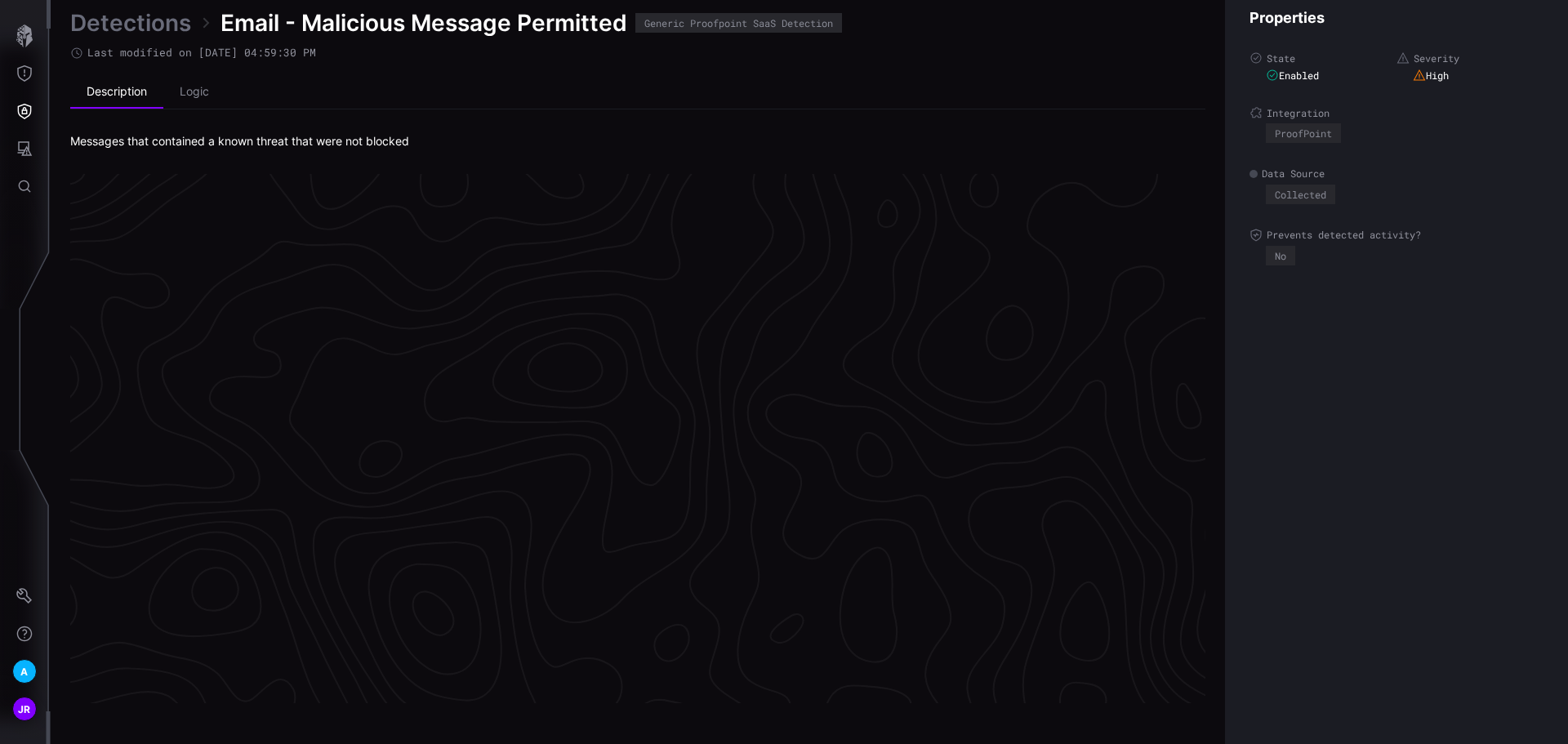
scroll to position [3415, 664]
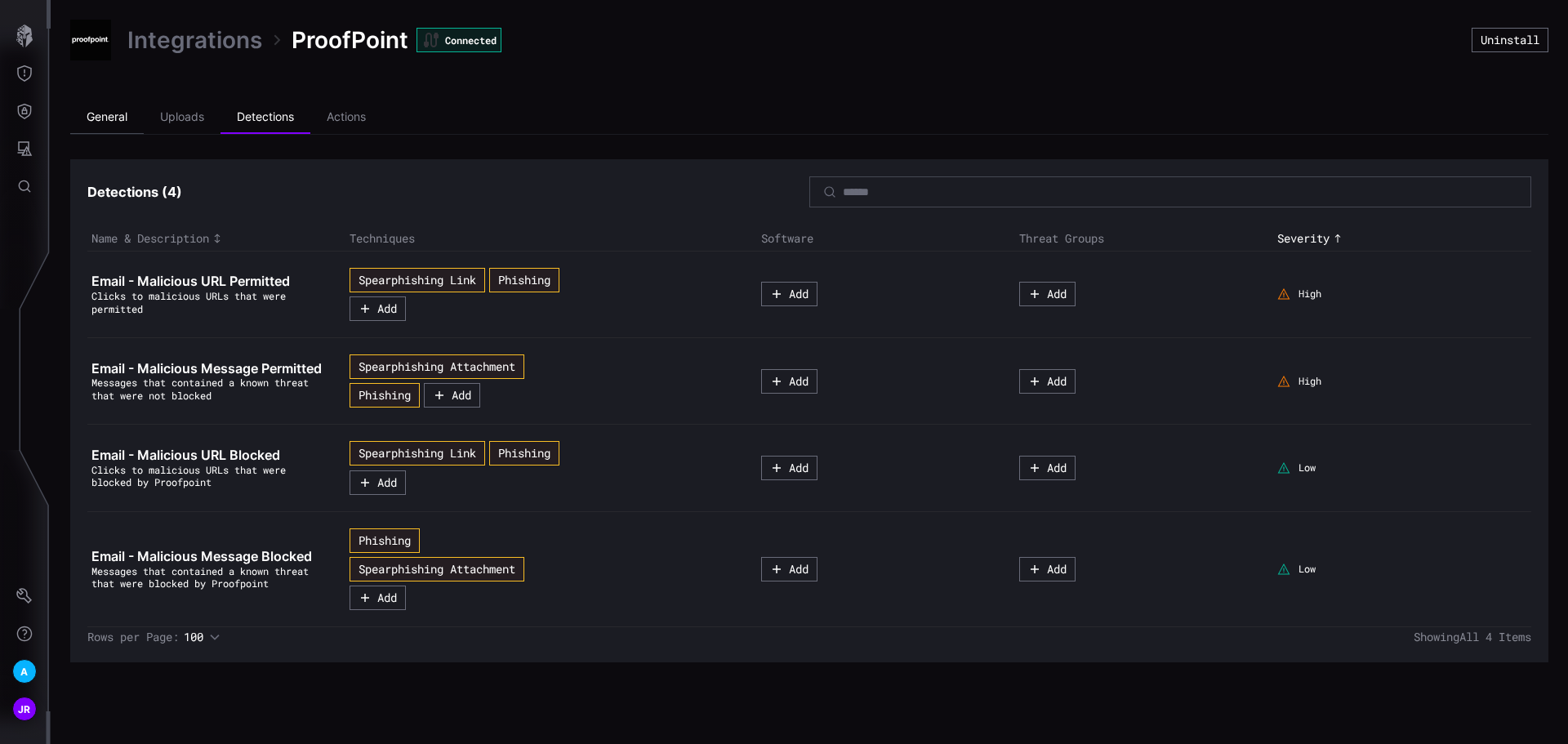
click at [115, 114] on li "General" at bounding box center [107, 117] width 73 height 33
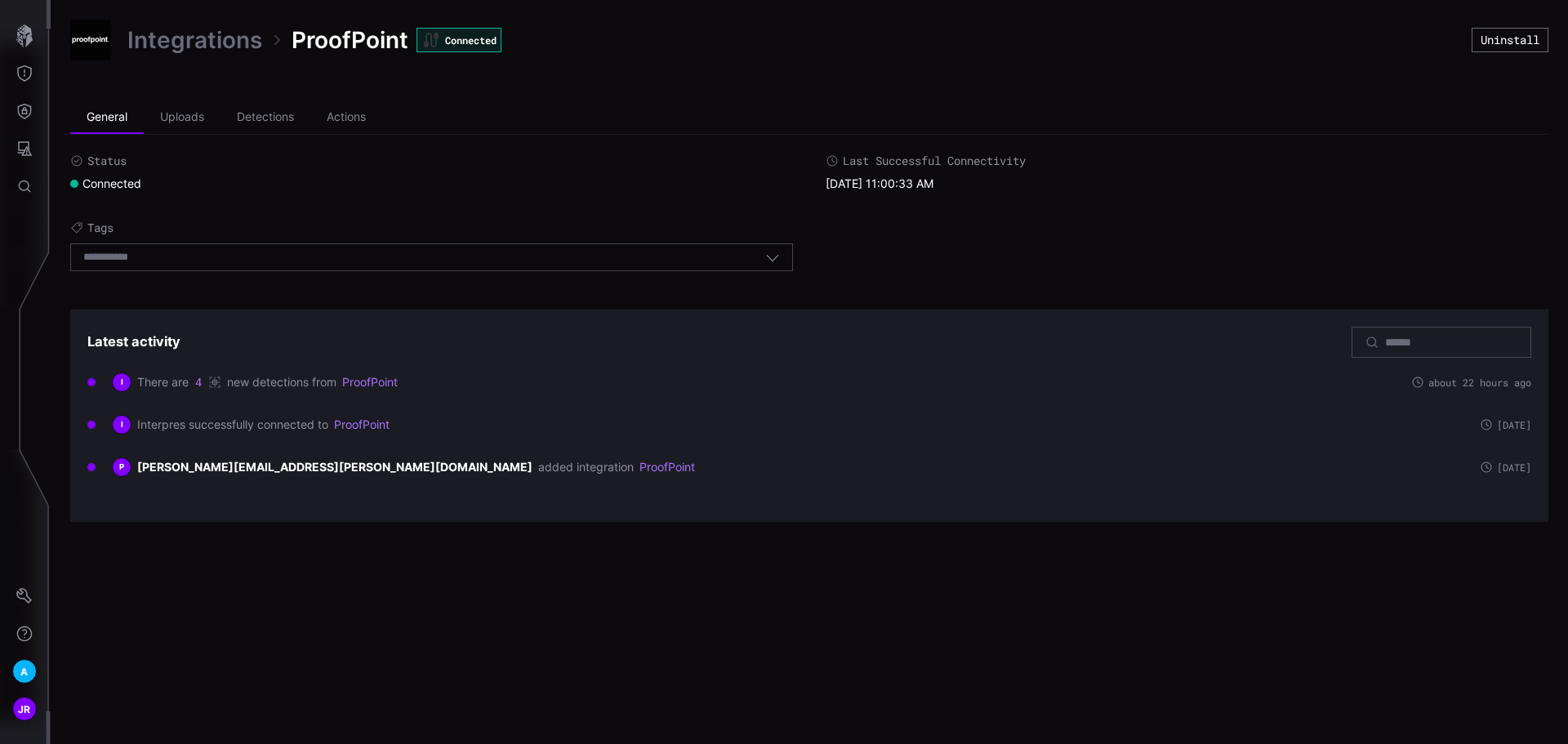
click at [175, 31] on link "Integrations" at bounding box center [195, 39] width 135 height 29
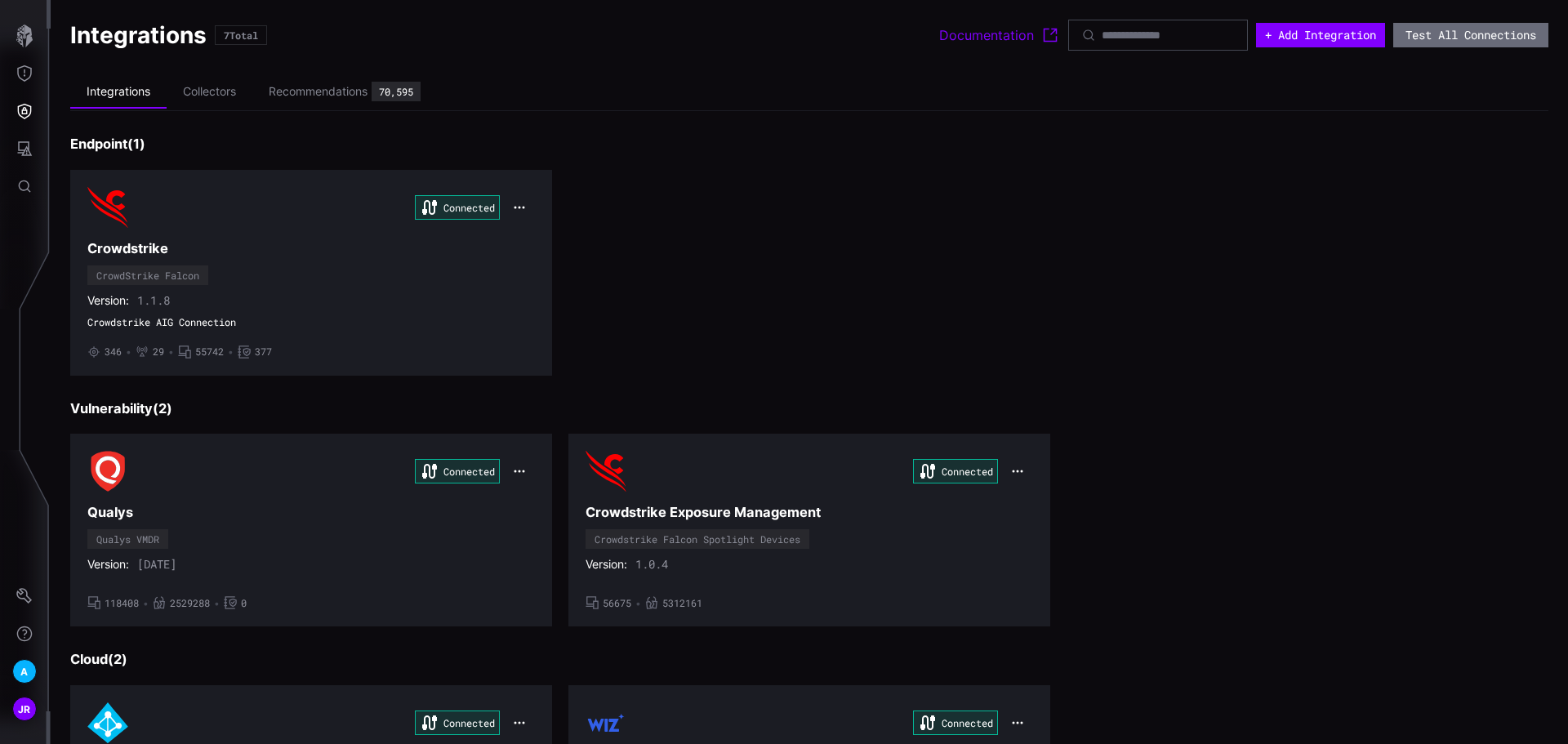
click at [306, 92] on div "Recommendations" at bounding box center [318, 92] width 98 height 15
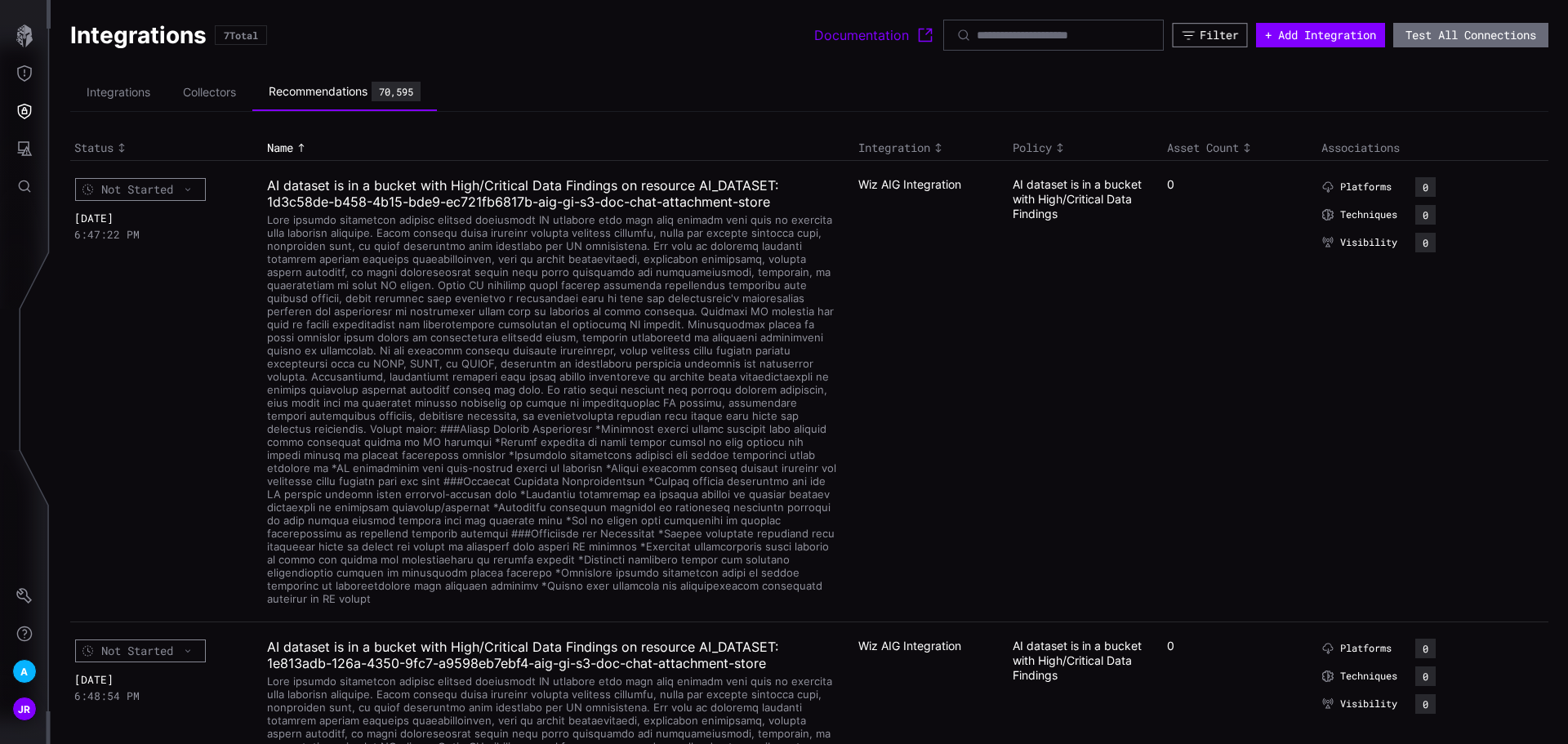
click at [1200, 35] on div "Filter" at bounding box center [1218, 36] width 38 height 15
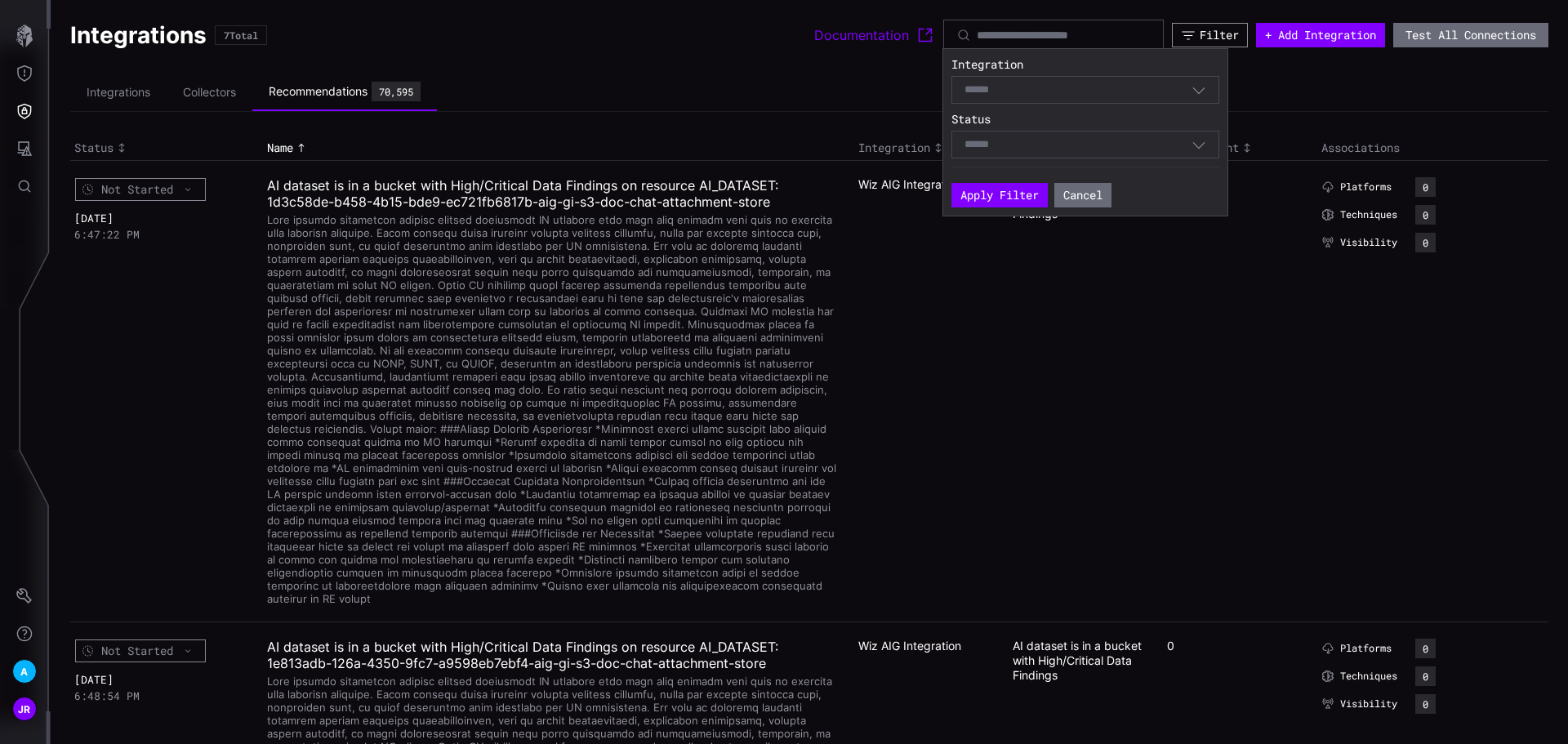
click at [1200, 35] on div "Filter" at bounding box center [1219, 36] width 39 height 15
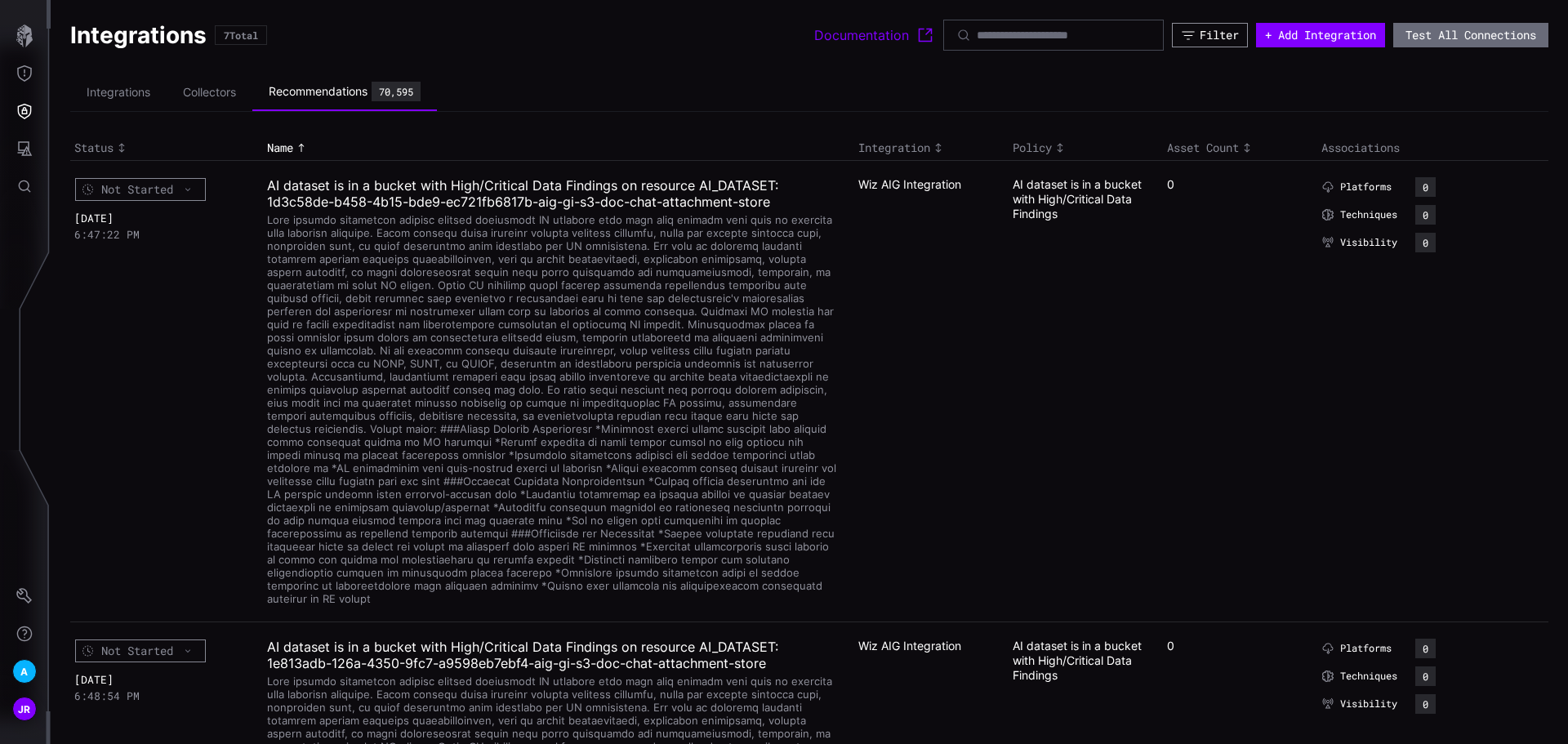
click at [1200, 35] on div "Filter" at bounding box center [1219, 36] width 39 height 15
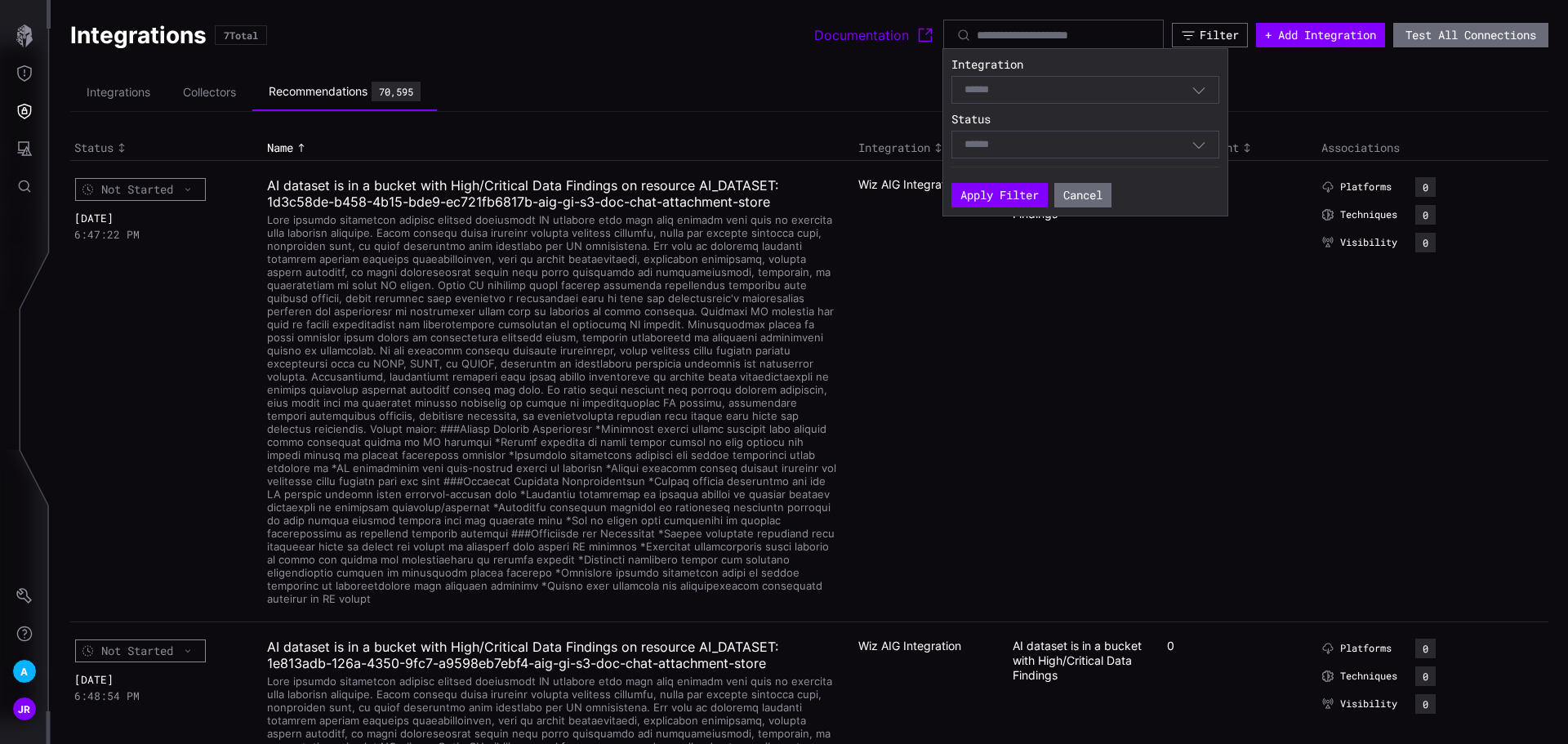
click at [1106, 94] on div "Select" at bounding box center [1078, 90] width 227 height 15
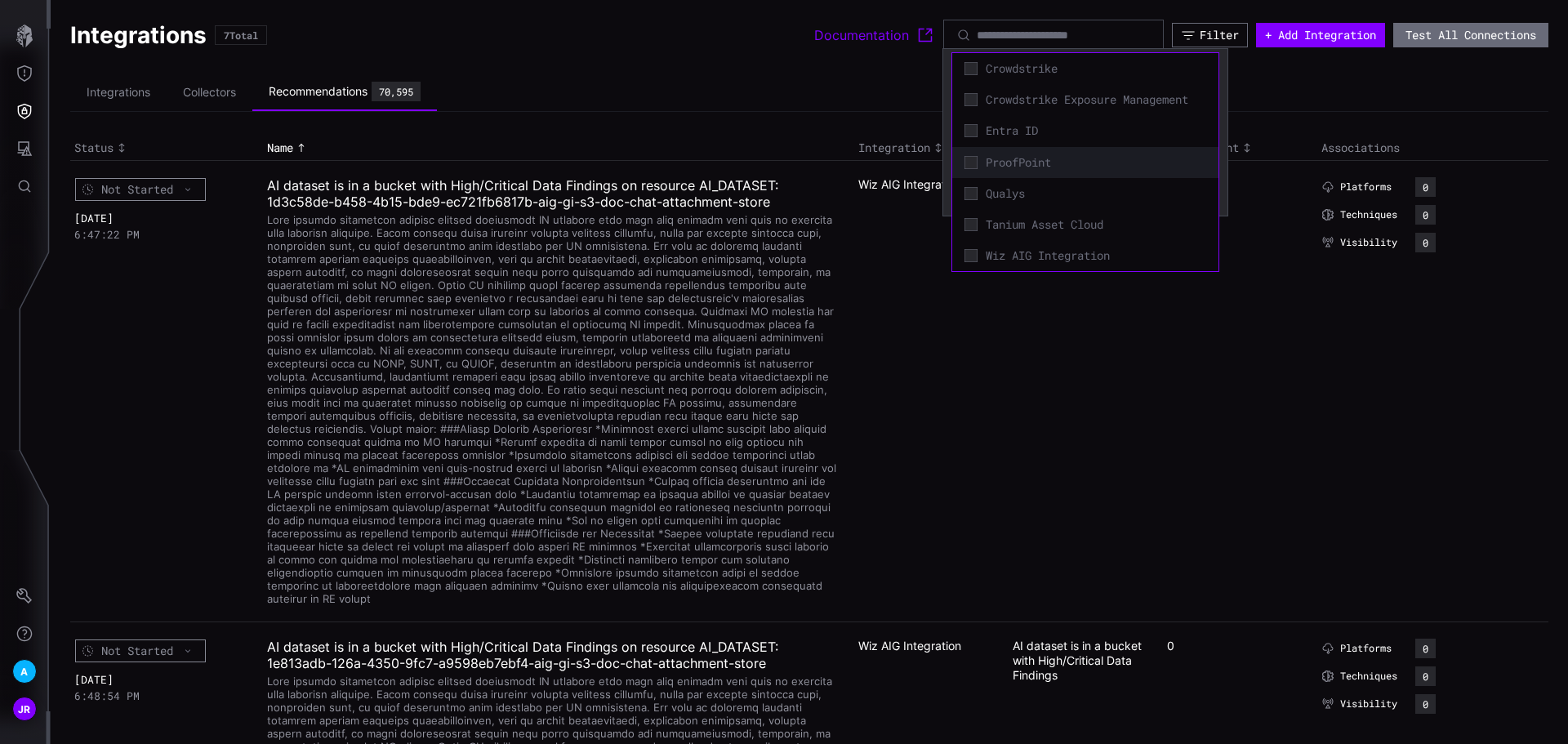
click at [1055, 159] on span "ProofPoint" at bounding box center [1095, 163] width 220 height 15
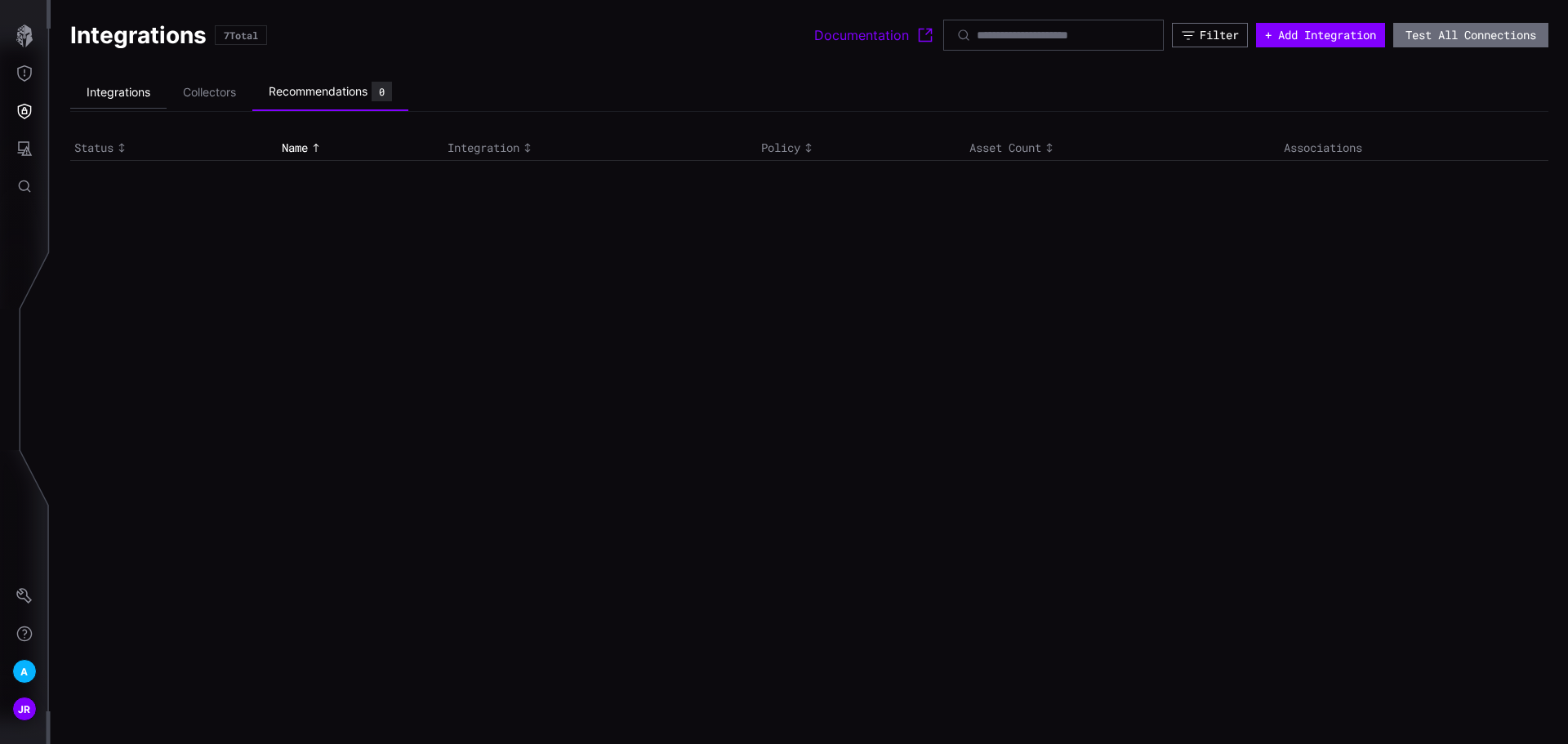
click at [113, 84] on li "Integrations" at bounding box center [118, 93] width 97 height 32
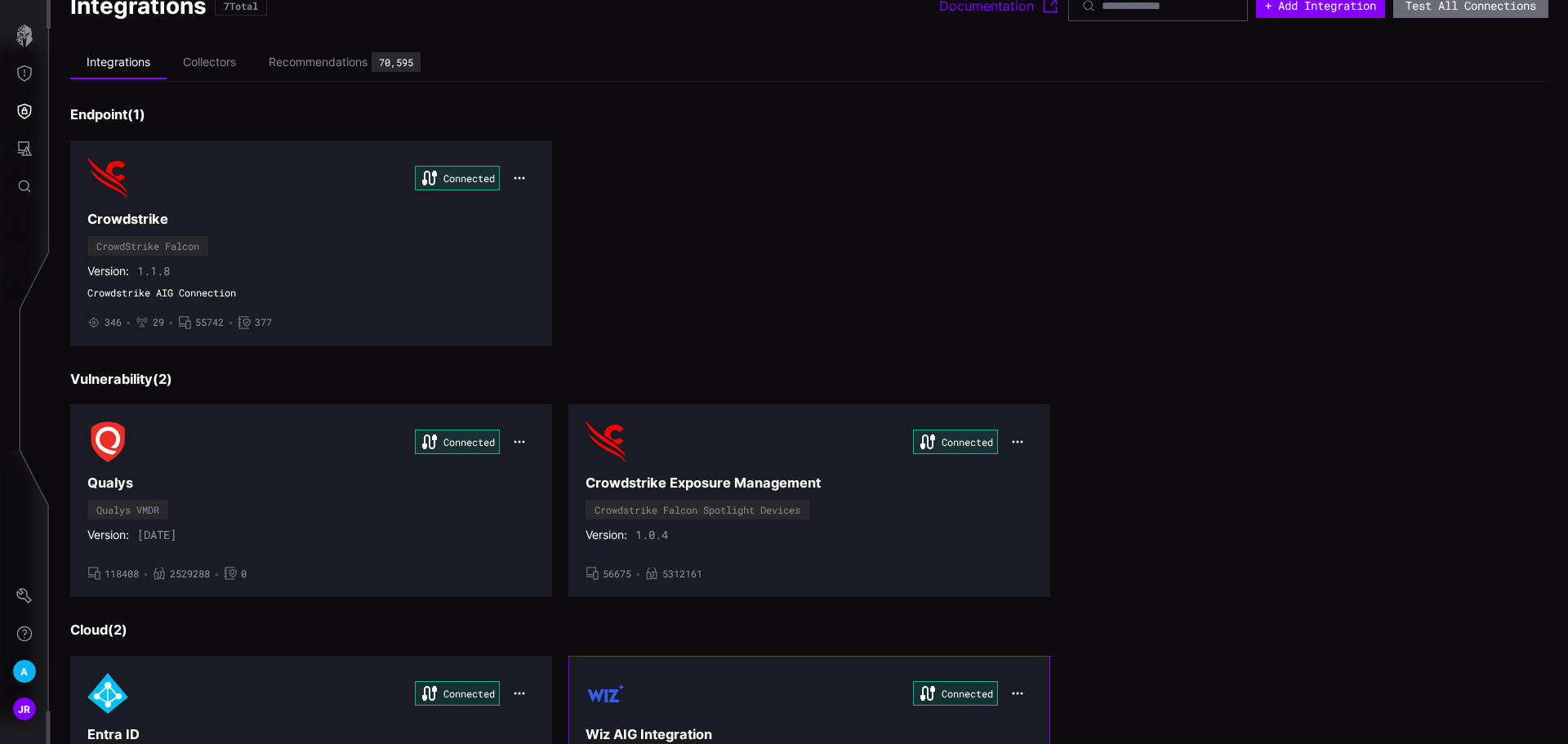
scroll to position [28, 0]
